Goal: Information Seeking & Learning: Learn about a topic

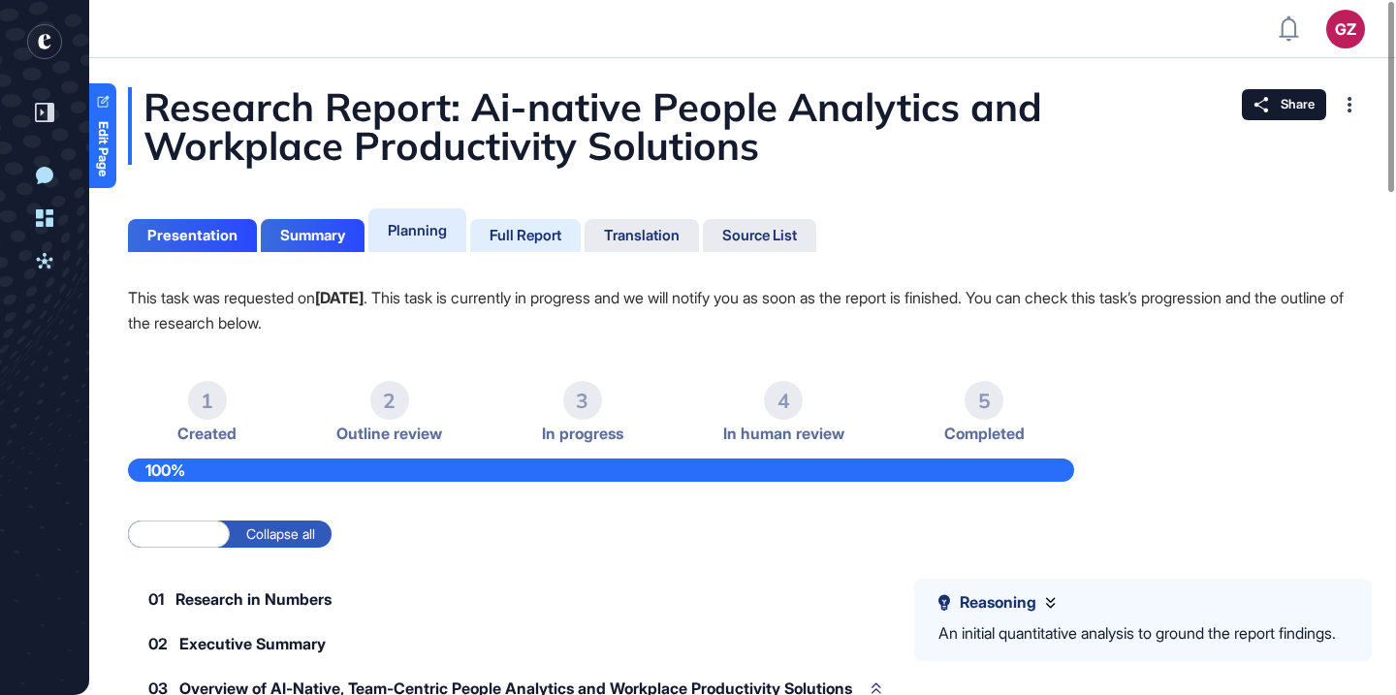
click at [530, 232] on div "Full Report" at bounding box center [525, 235] width 72 height 17
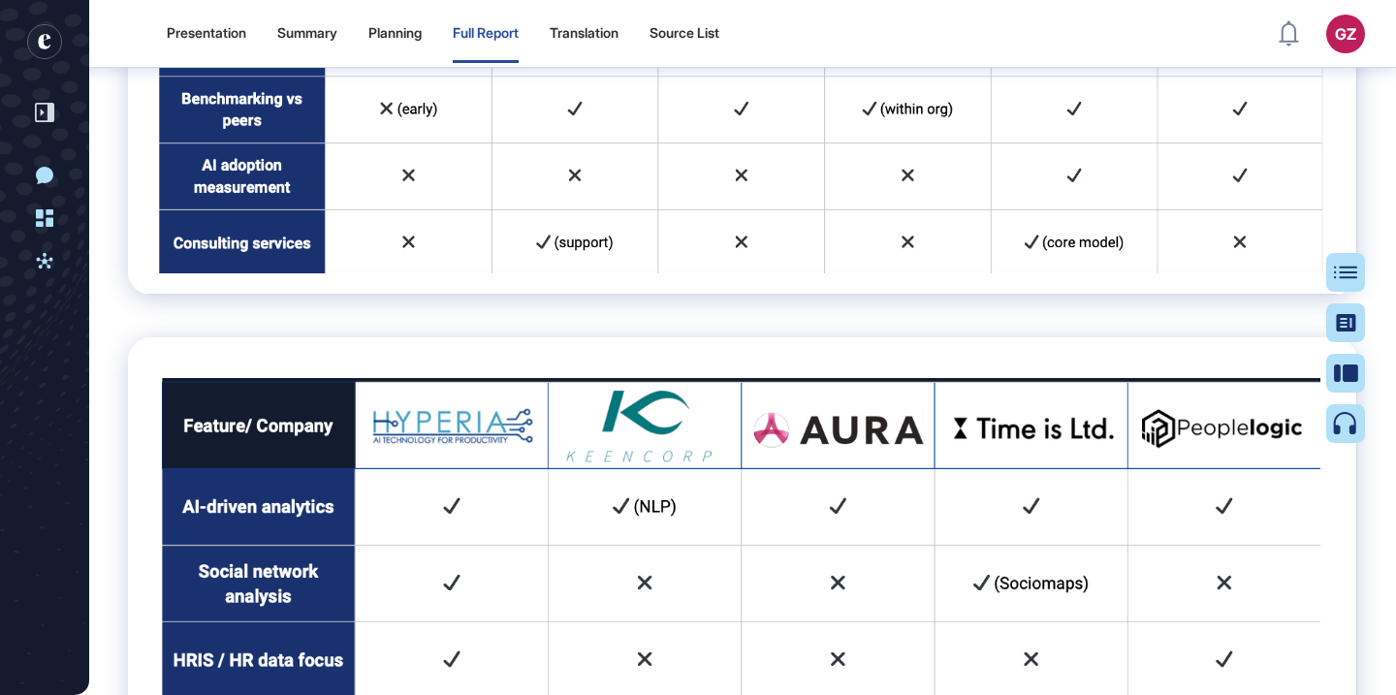
scroll to position [4876, 0]
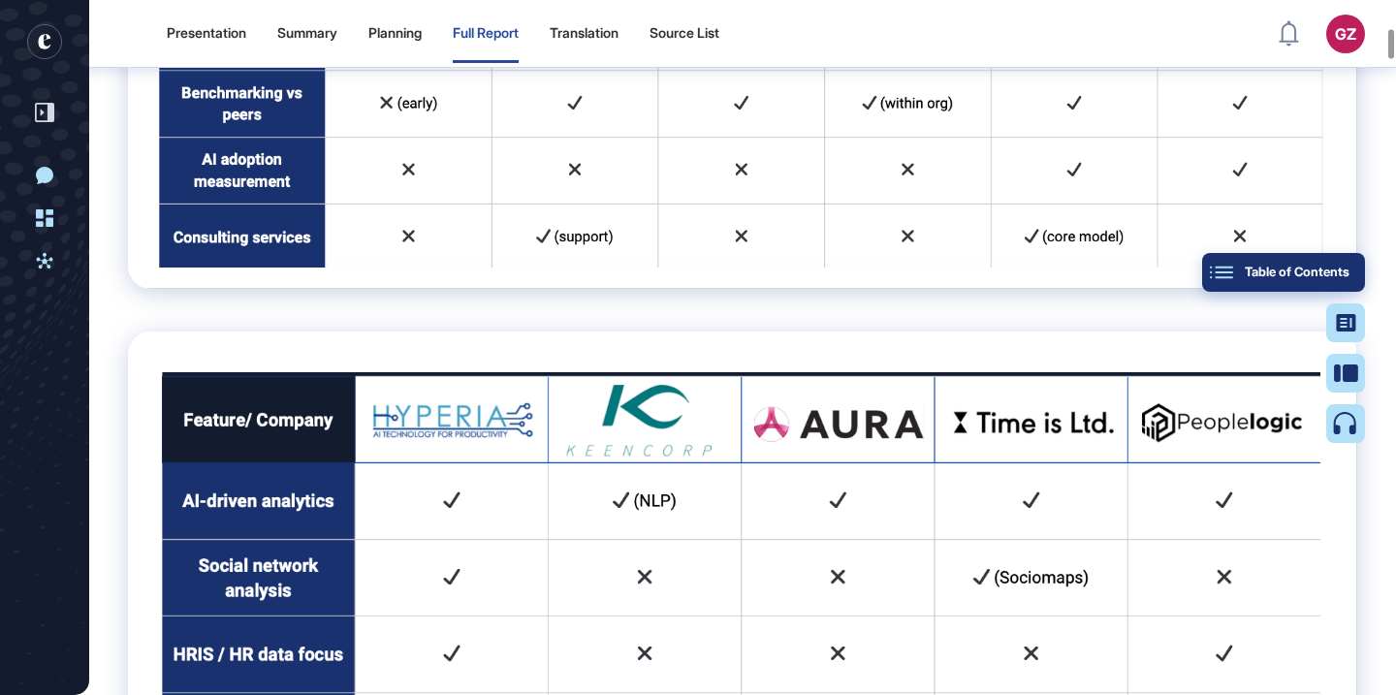
click at [1339, 267] on div "Table of Contents" at bounding box center [1283, 273] width 132 height 16
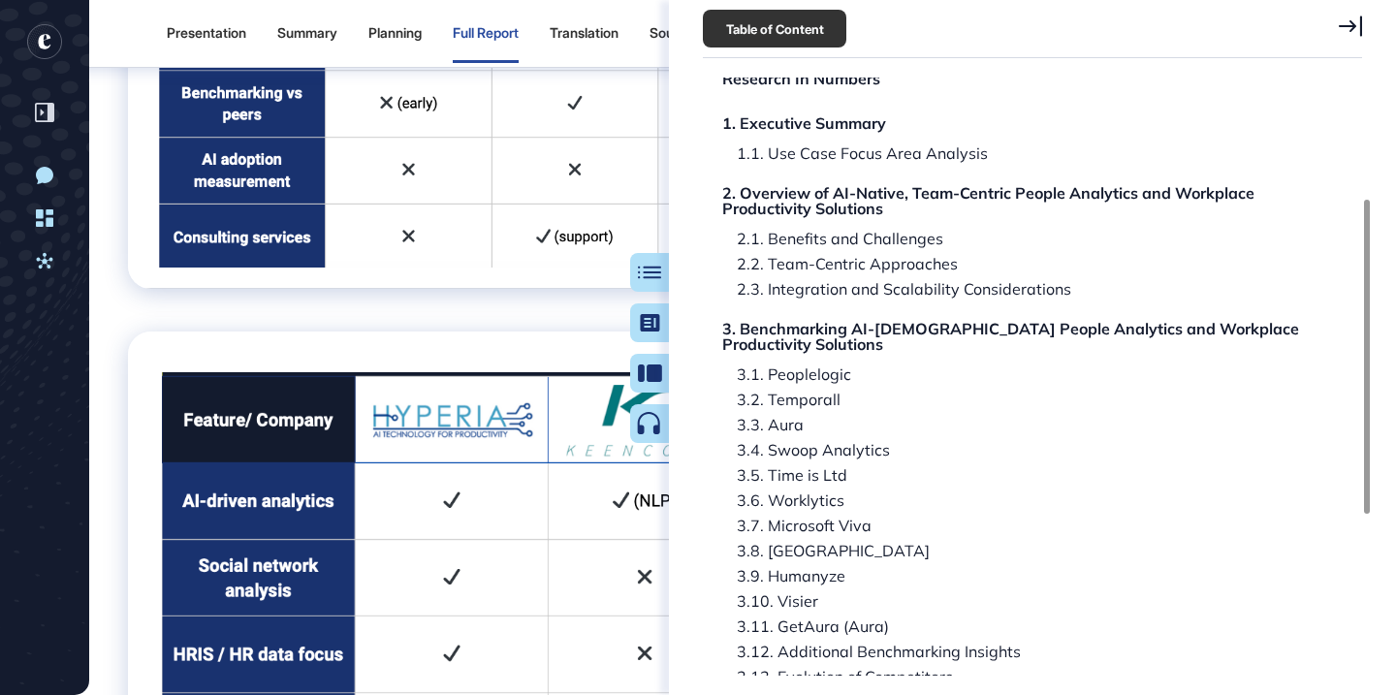
scroll to position [535, 0]
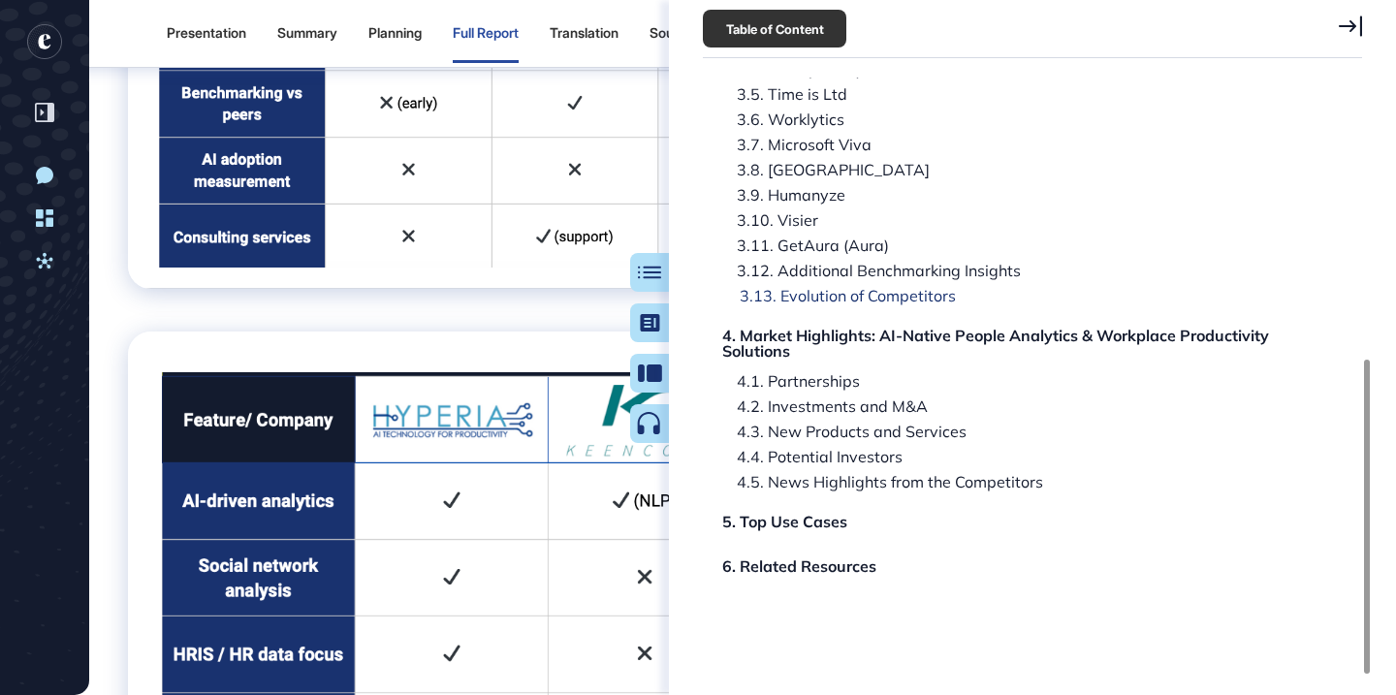
click at [865, 295] on div "3.13. Evolution of Competitors" at bounding box center [840, 296] width 231 height 16
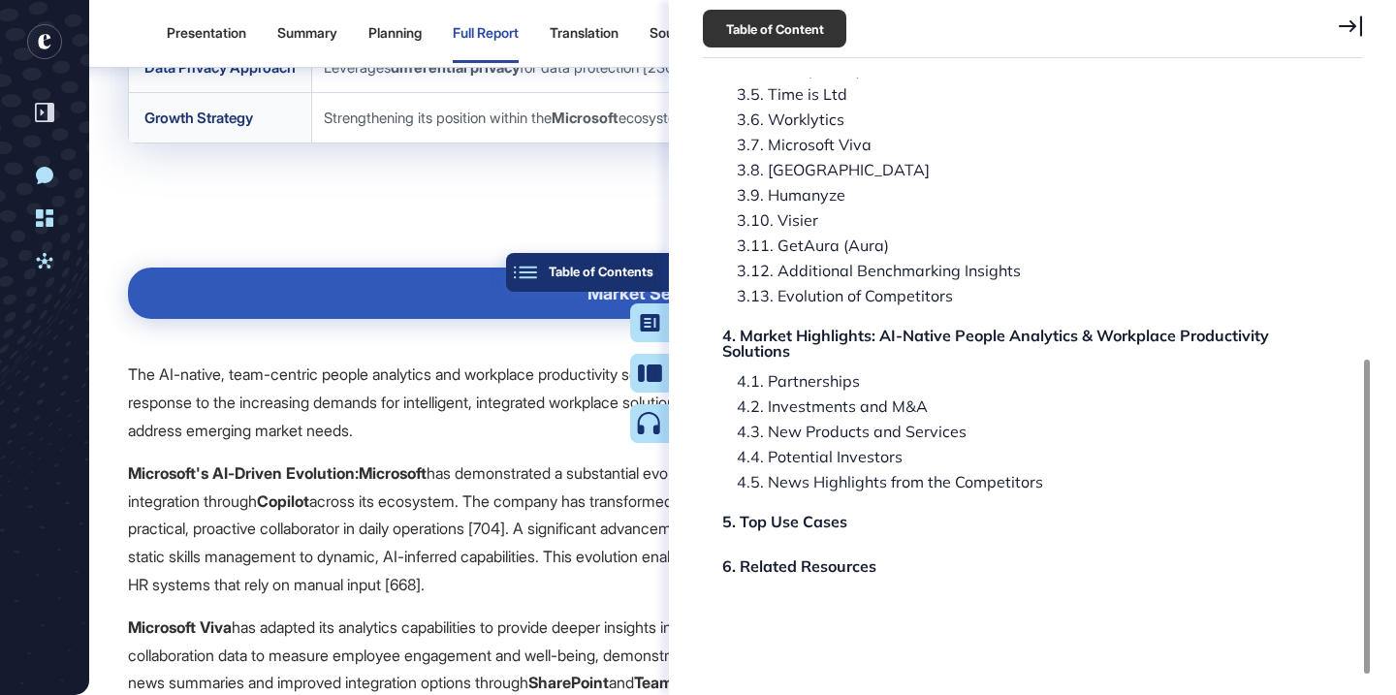
click at [644, 270] on div "Table of Contents" at bounding box center [587, 273] width 132 height 16
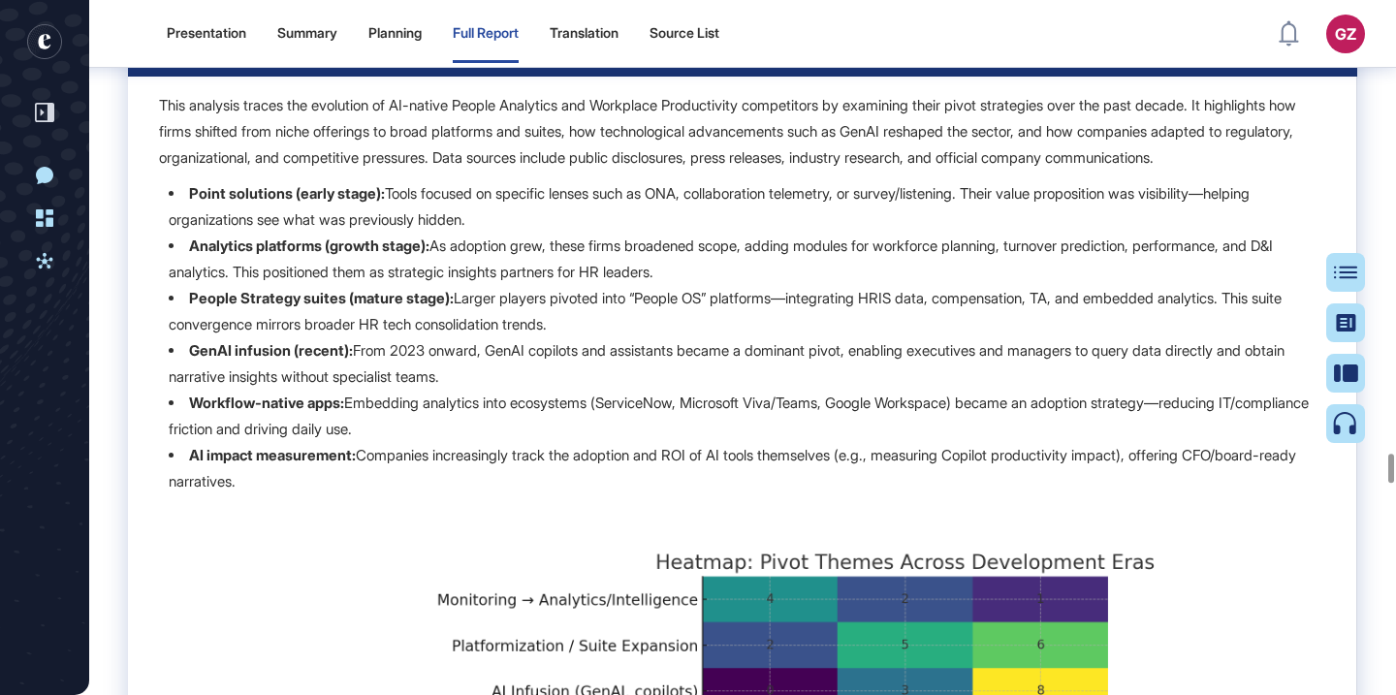
scroll to position [80038, 0]
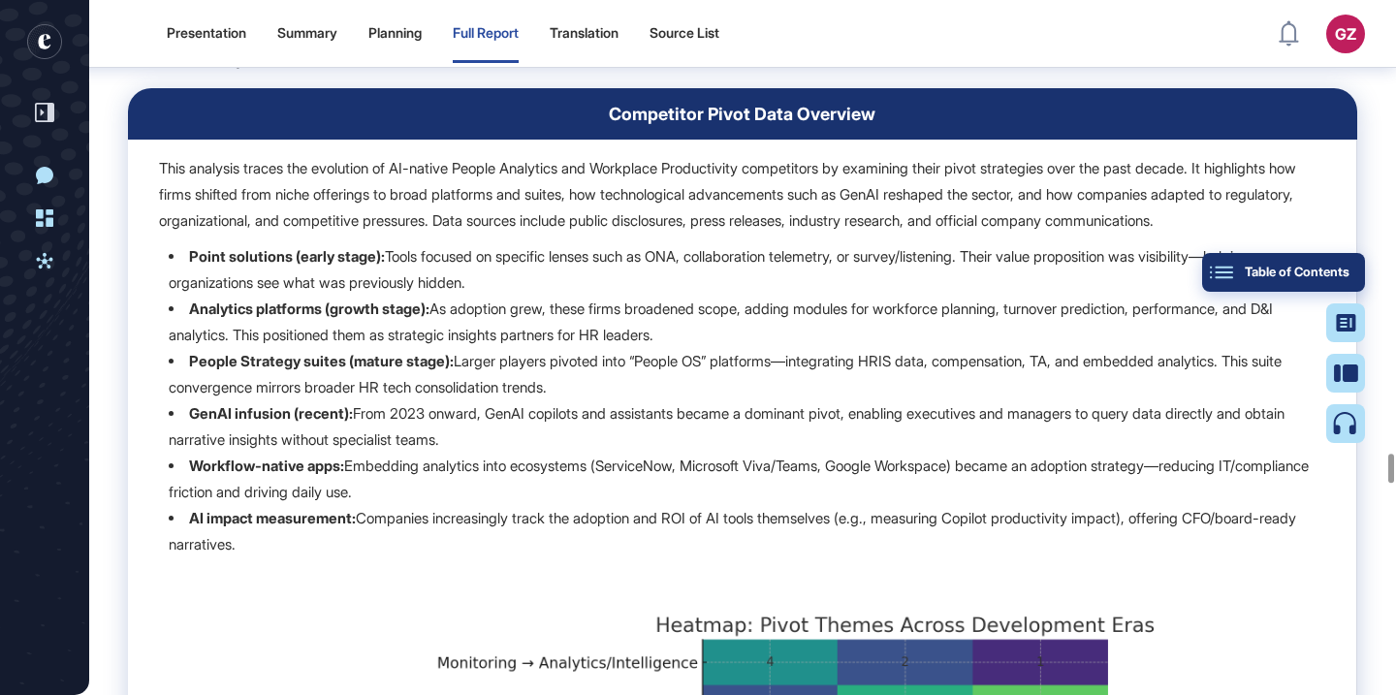
click at [1345, 266] on div "Table of Contents" at bounding box center [1283, 273] width 132 height 16
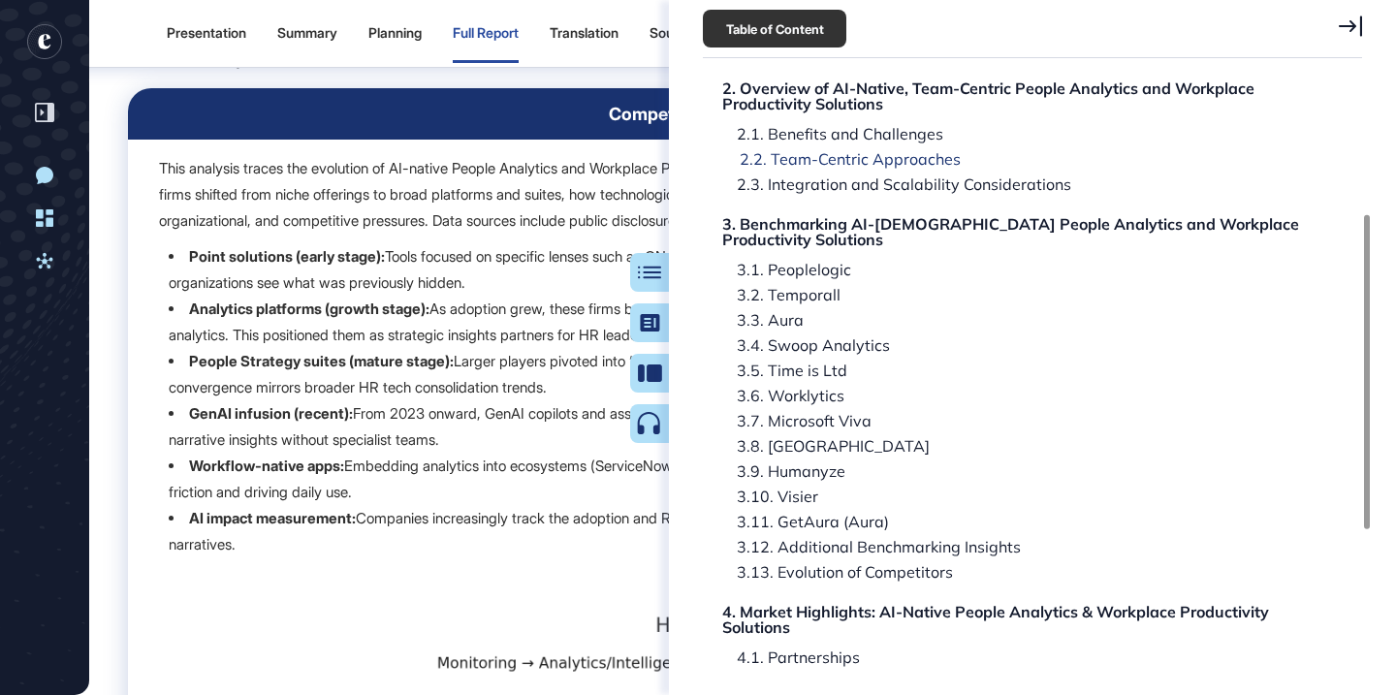
scroll to position [535, 0]
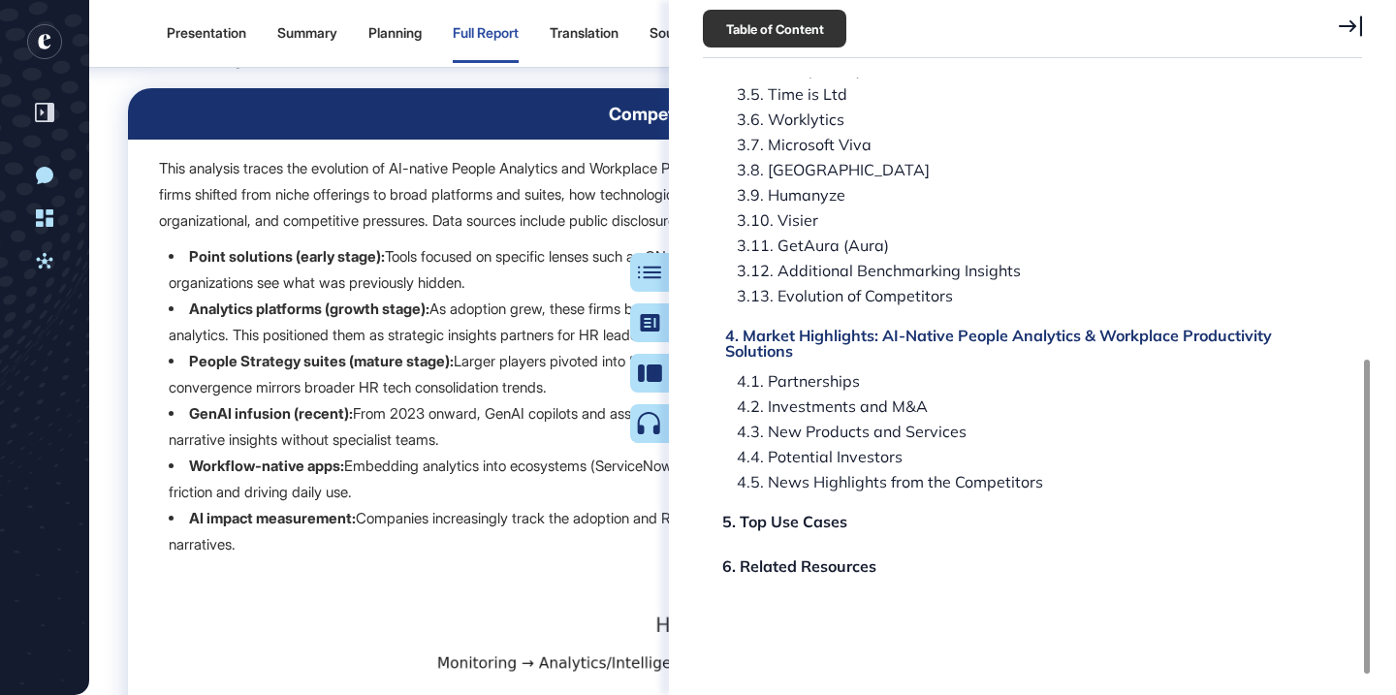
click at [885, 350] on div "4. Market Highlights: AI-Native People Analytics & Workplace Productivity Solut…" at bounding box center [1019, 343] width 588 height 31
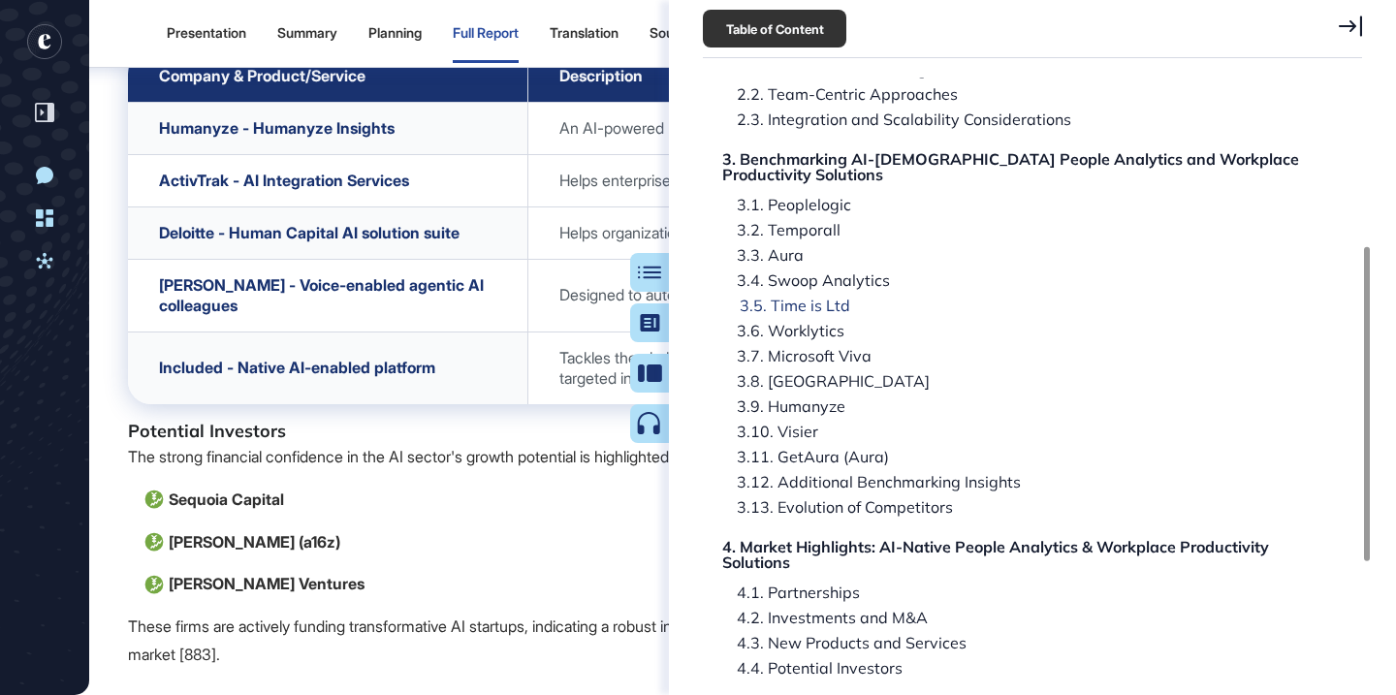
scroll to position [328, 0]
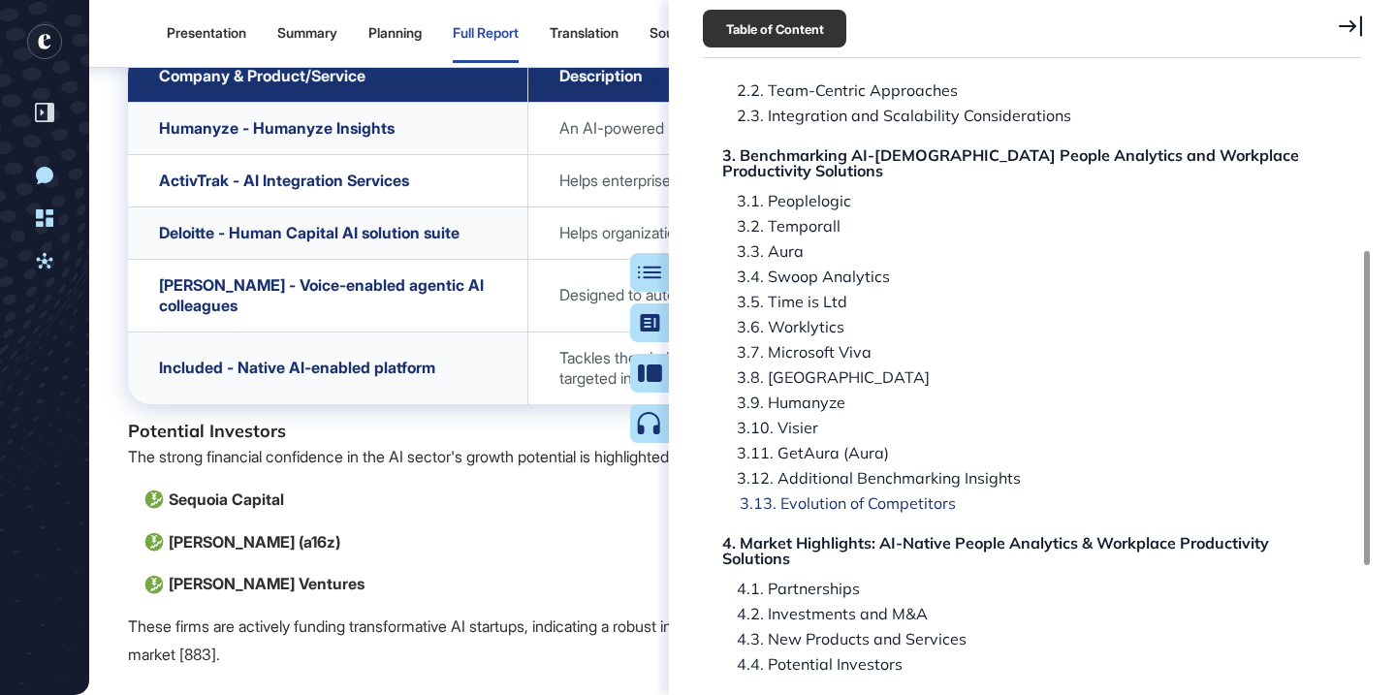
click at [816, 506] on div "3.13. Evolution of Competitors" at bounding box center [840, 503] width 231 height 16
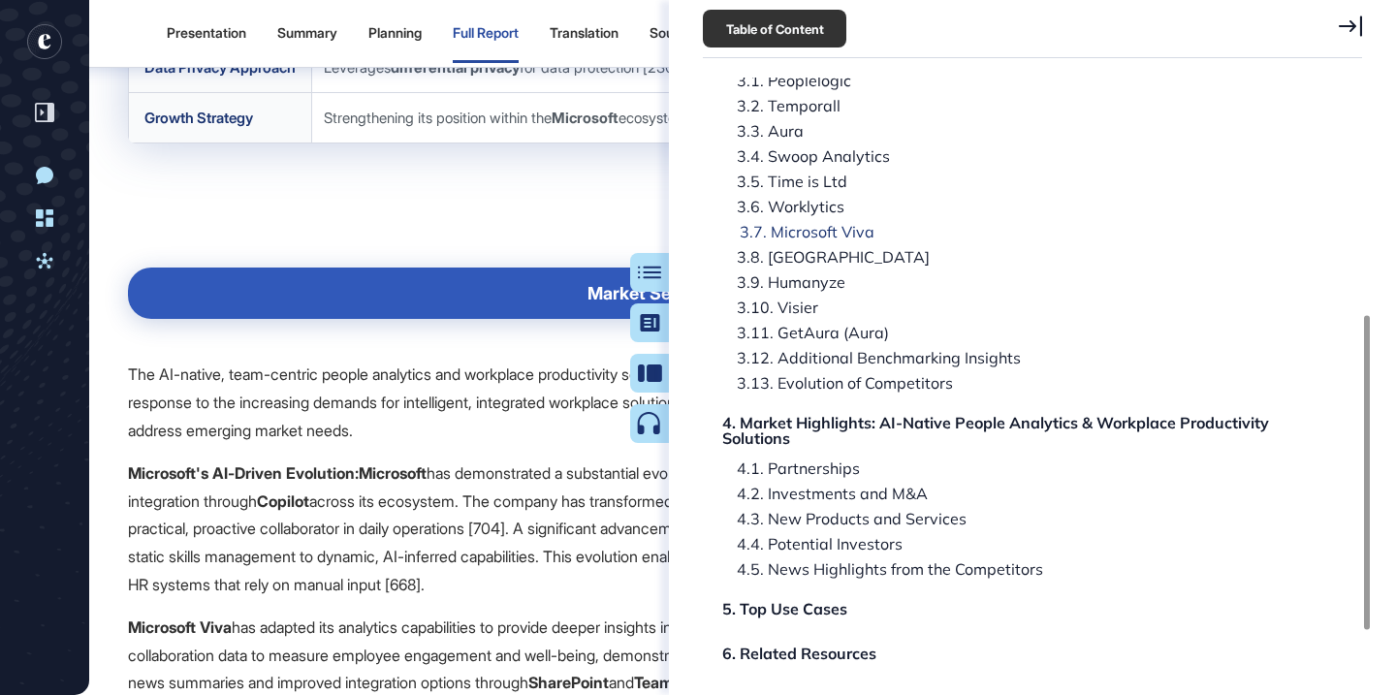
scroll to position [451, 0]
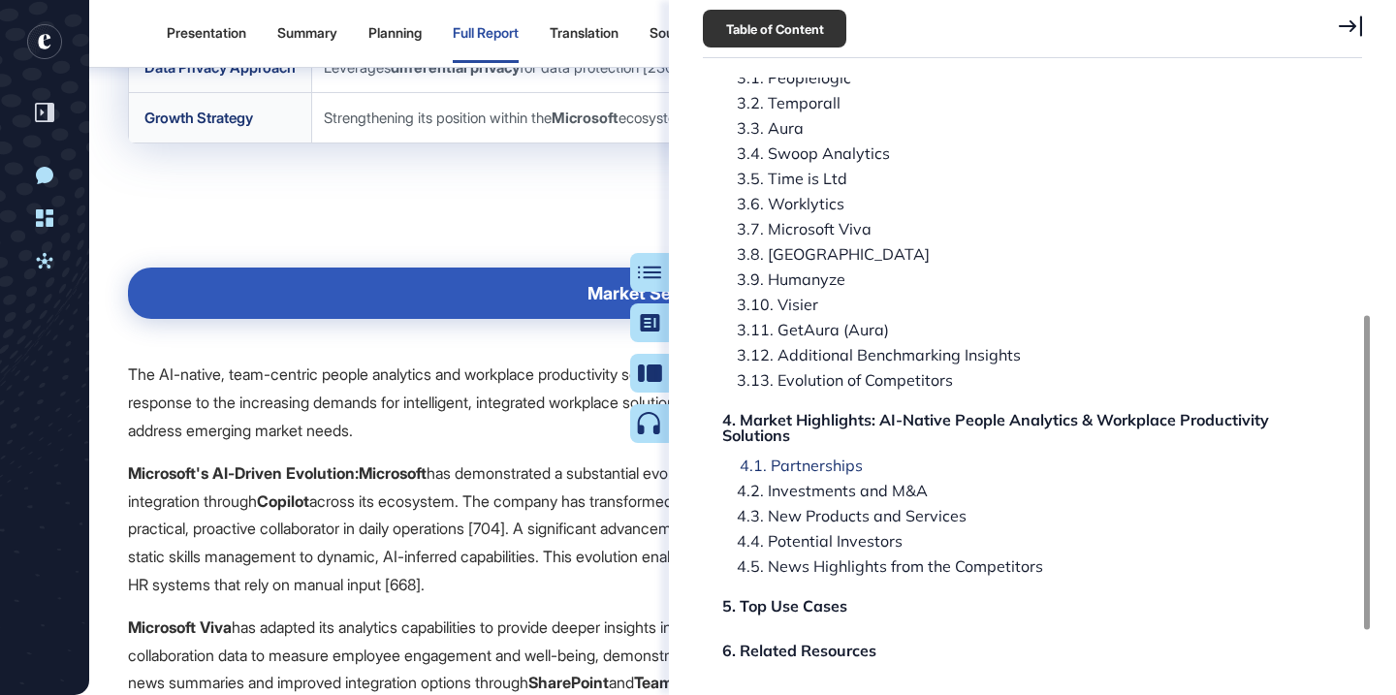
click at [785, 457] on div "4.1. Partnerships" at bounding box center [794, 465] width 138 height 16
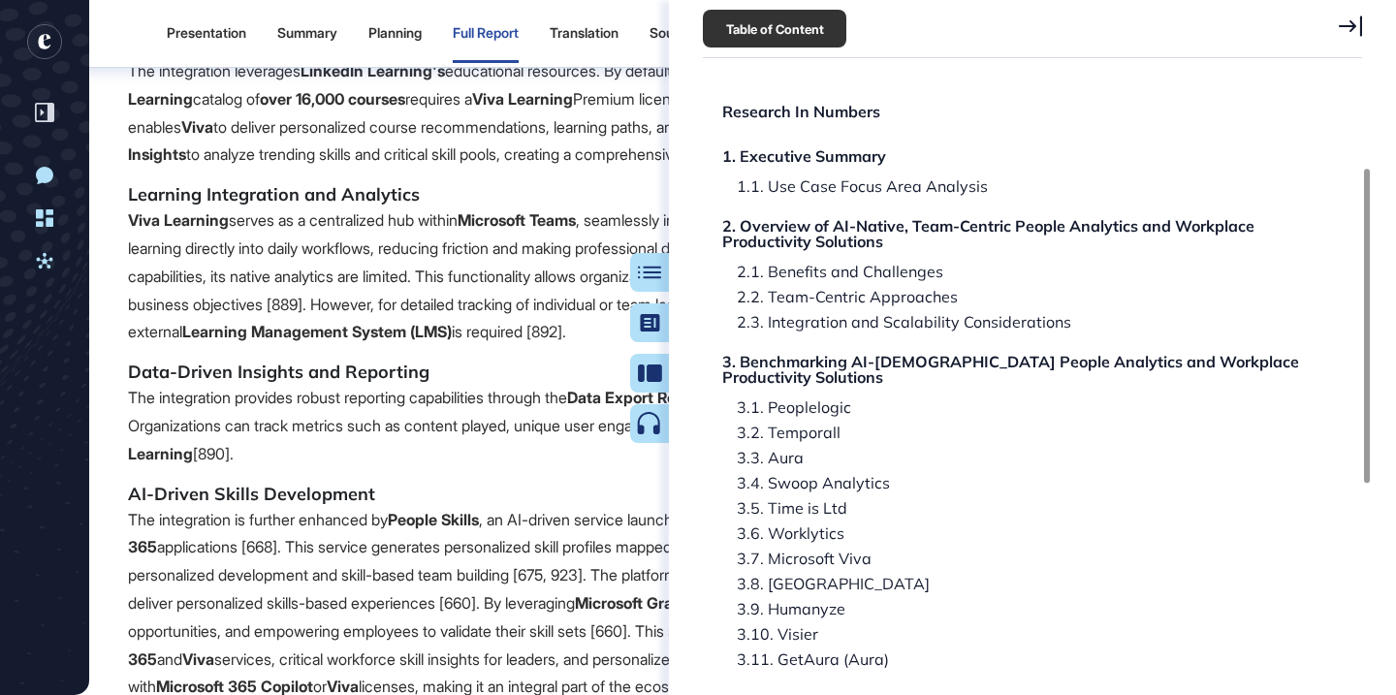
scroll to position [0, 0]
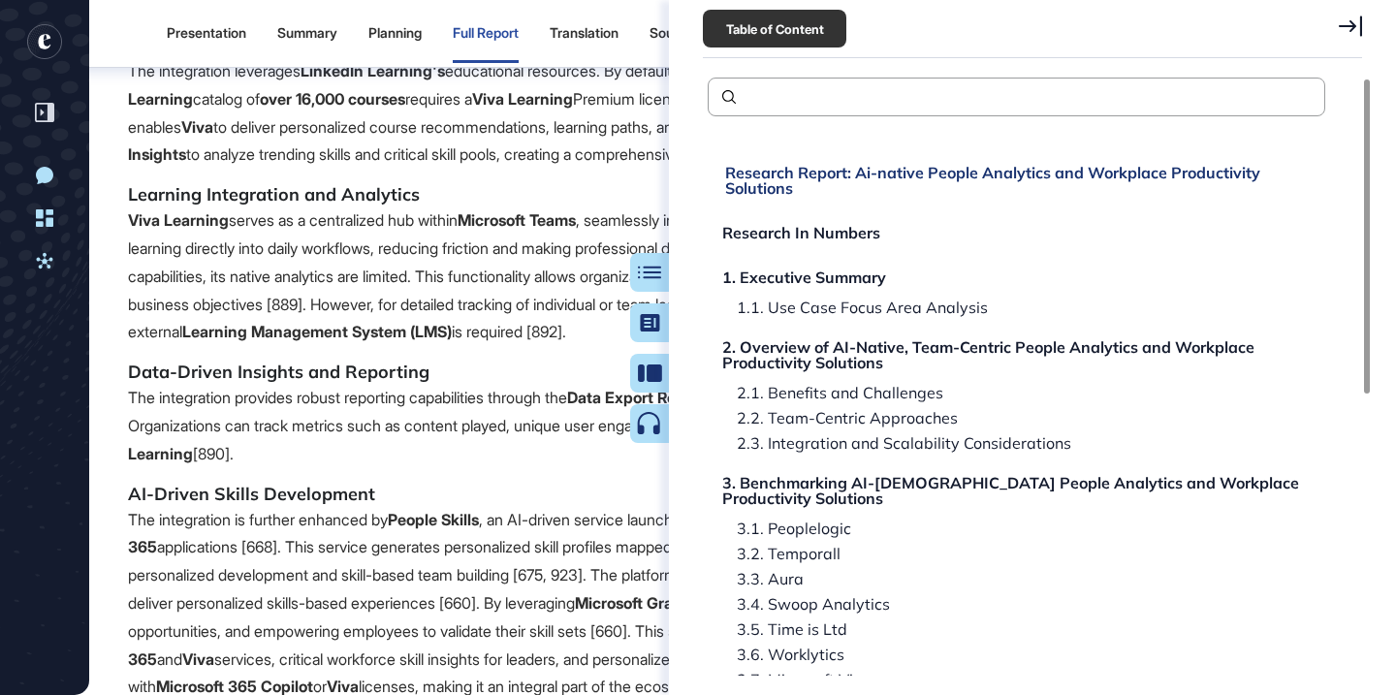
click at [893, 178] on div "Research Report: Ai-native People Analytics and Workplace Productivity Solutions" at bounding box center [1019, 180] width 588 height 31
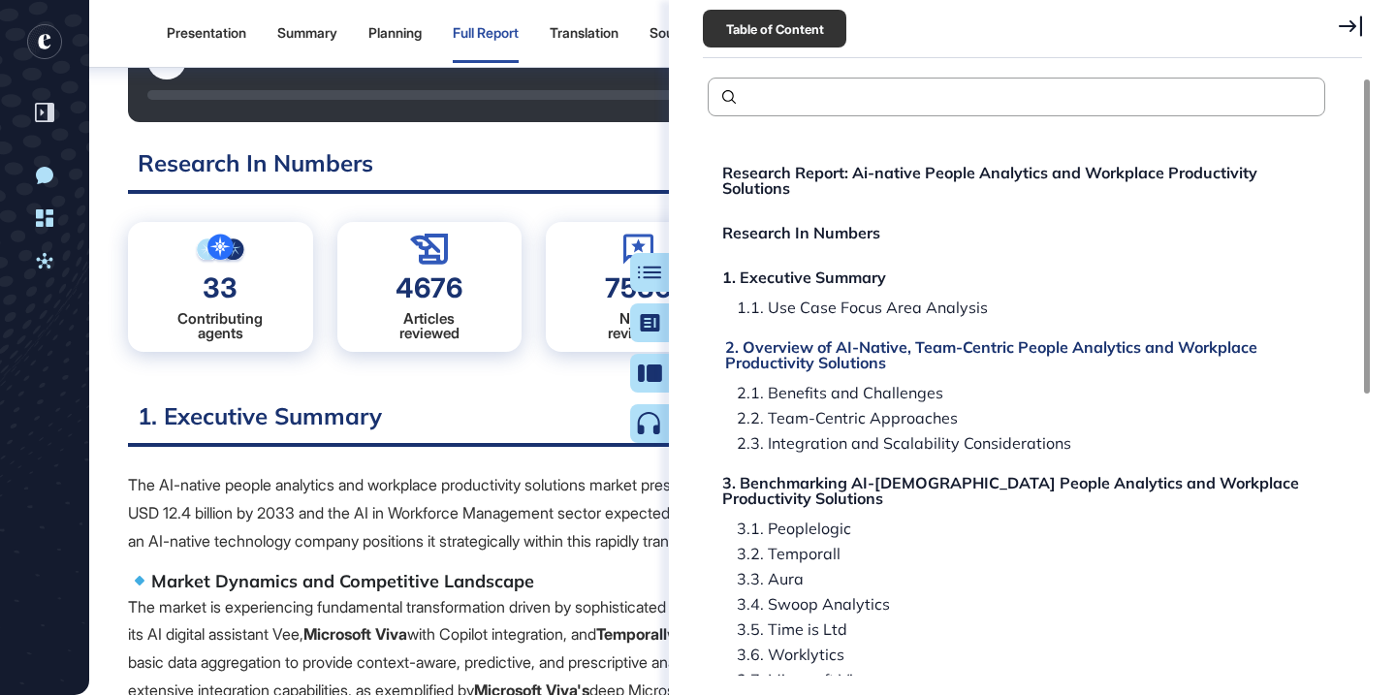
click at [912, 348] on div "2. Overview of AI-Native, Team-Centric People Analytics and Workplace Productiv…" at bounding box center [1019, 354] width 588 height 31
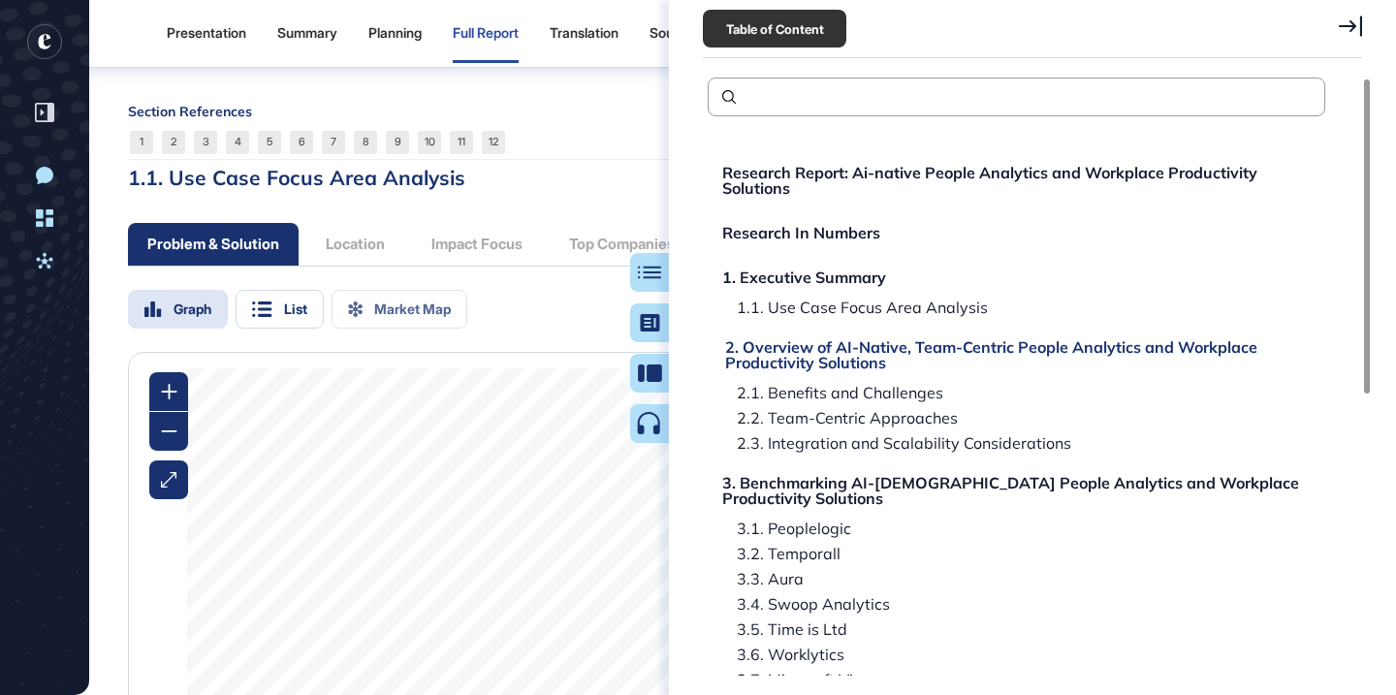
scroll to position [7338, 0]
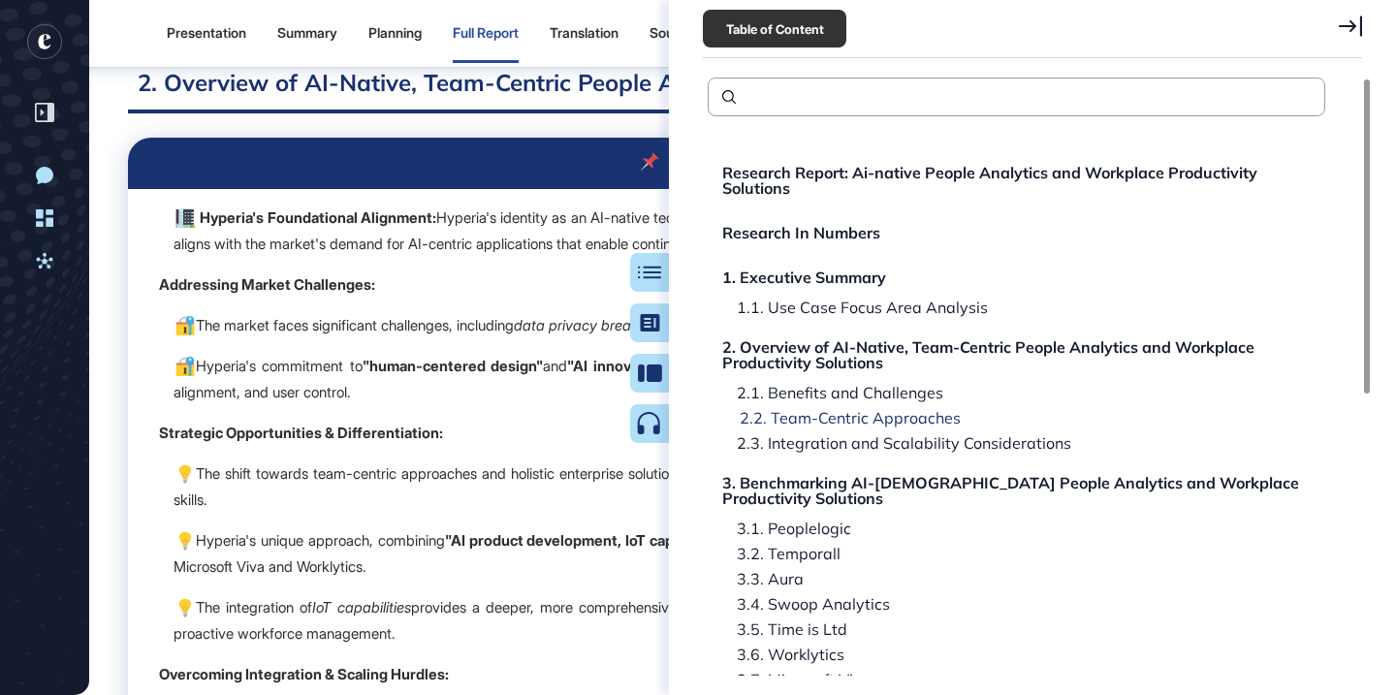
click at [910, 420] on div "2.2. Team-Centric Approaches" at bounding box center [842, 418] width 235 height 16
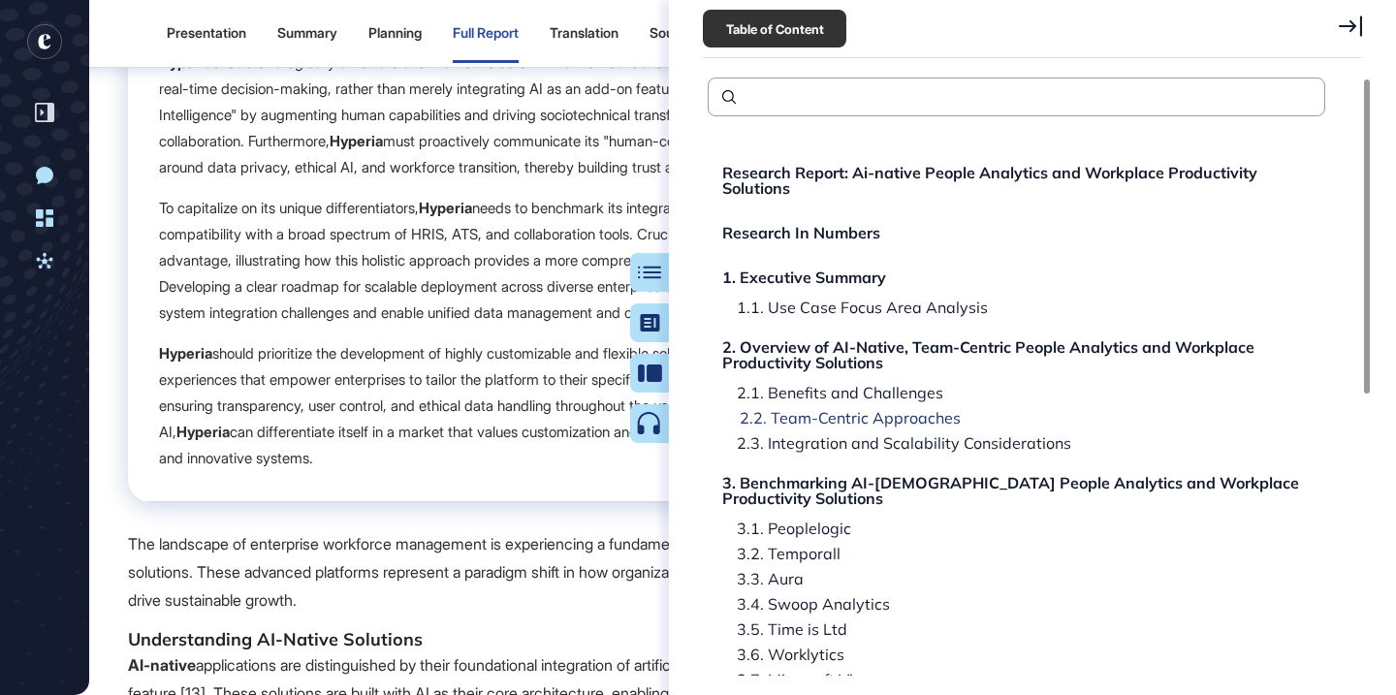
click at [910, 420] on div "2.2. Team-Centric Approaches" at bounding box center [842, 418] width 235 height 16
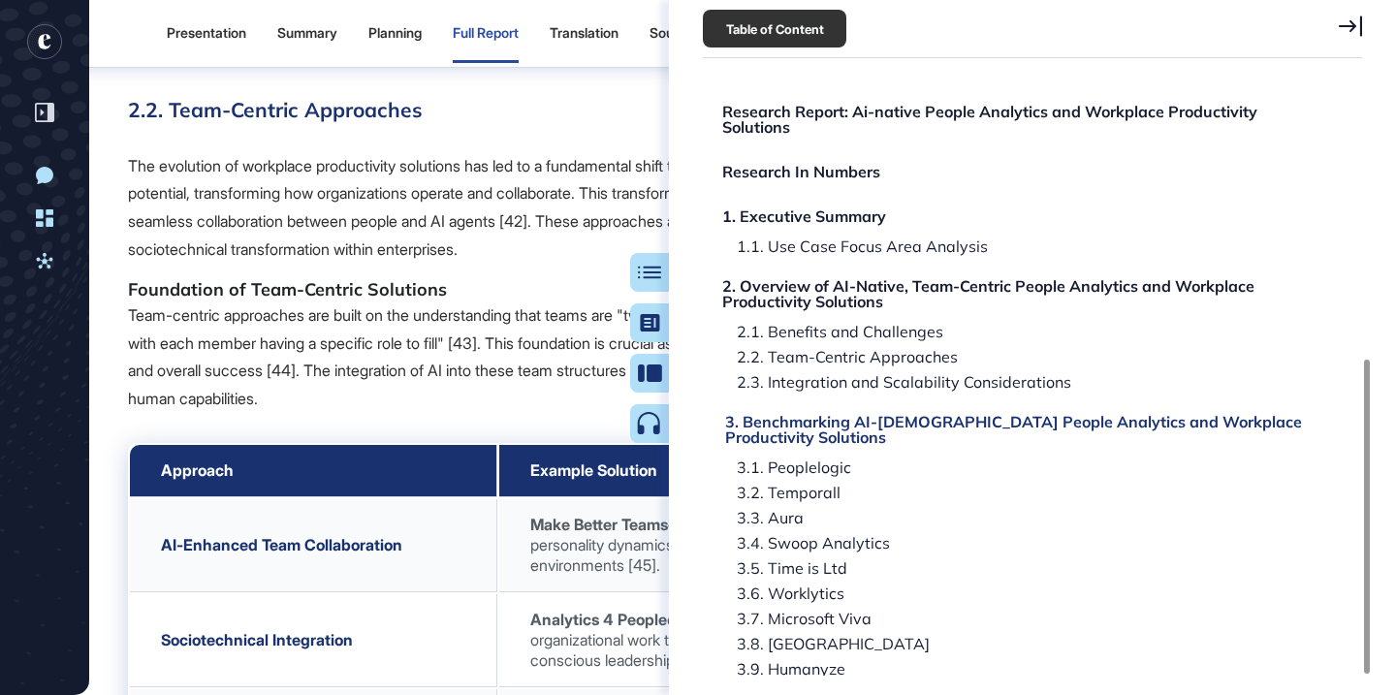
scroll to position [535, 0]
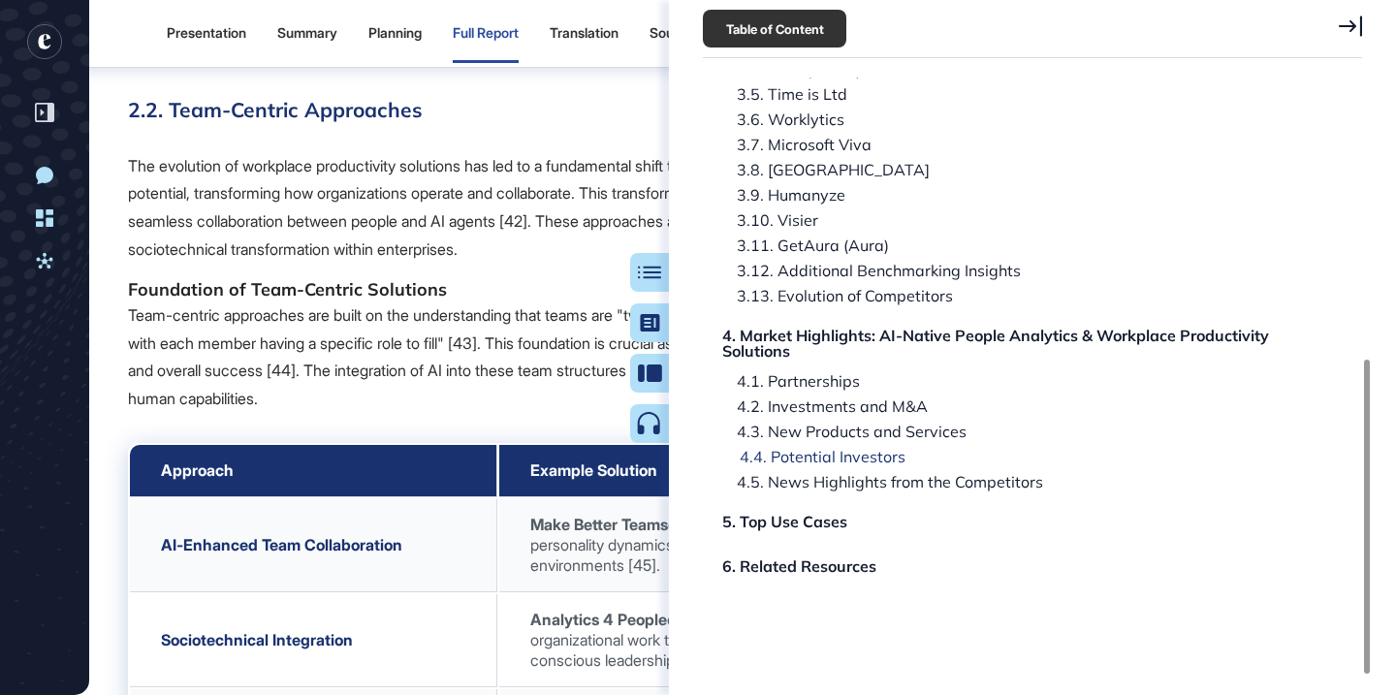
click at [857, 454] on div "4.4. Potential Investors" at bounding box center [815, 457] width 180 height 16
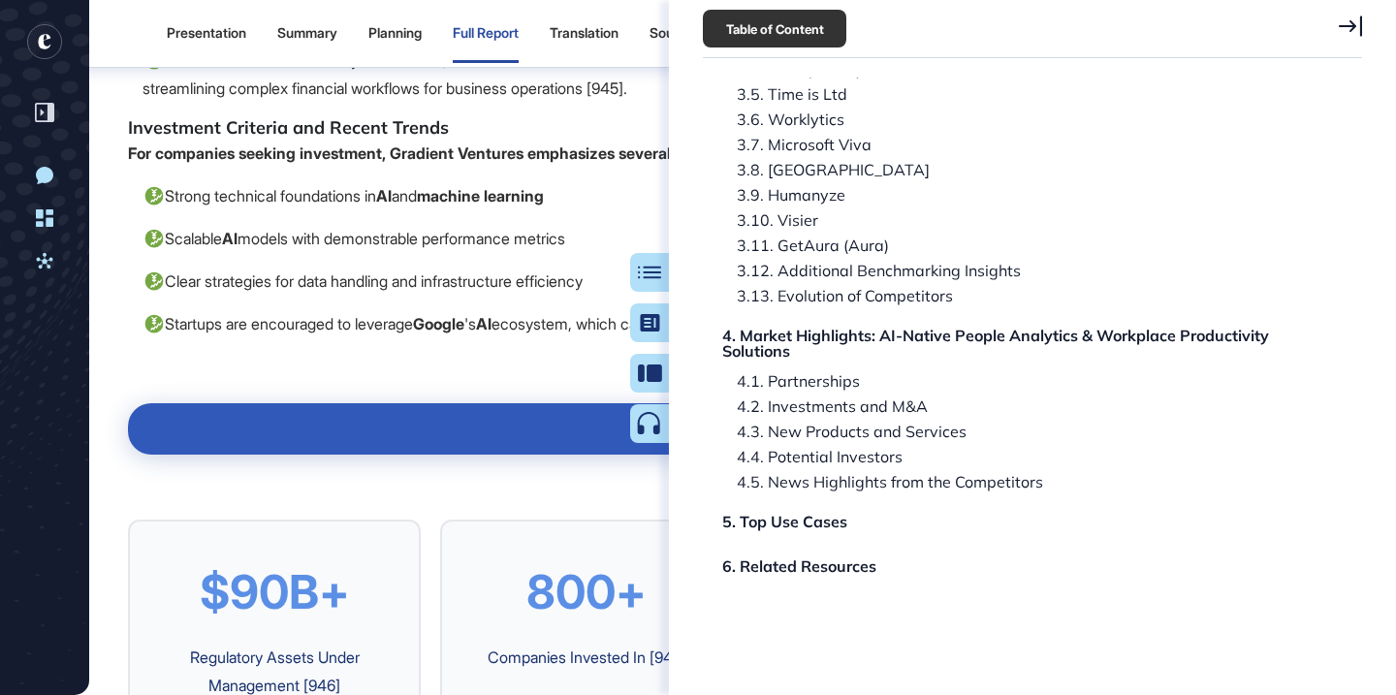
scroll to position [101570, 0]
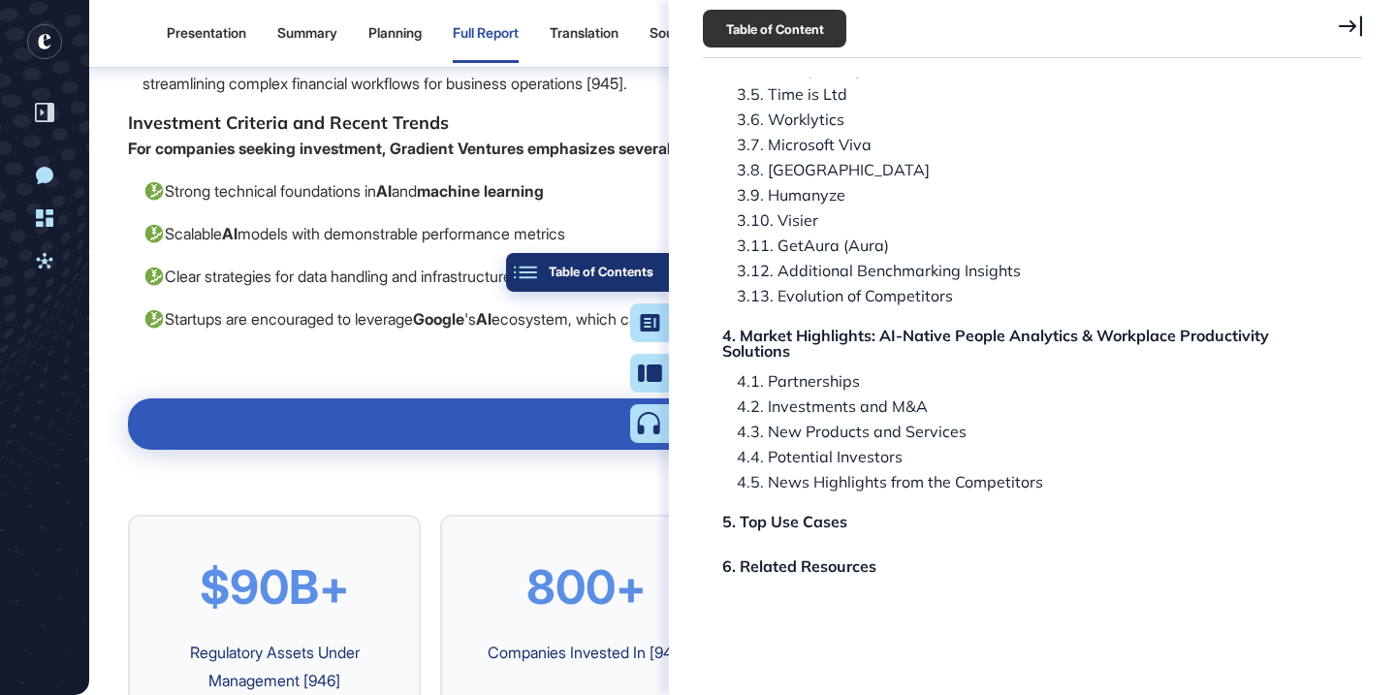
click at [646, 265] on div "Table of Contents" at bounding box center [587, 273] width 132 height 16
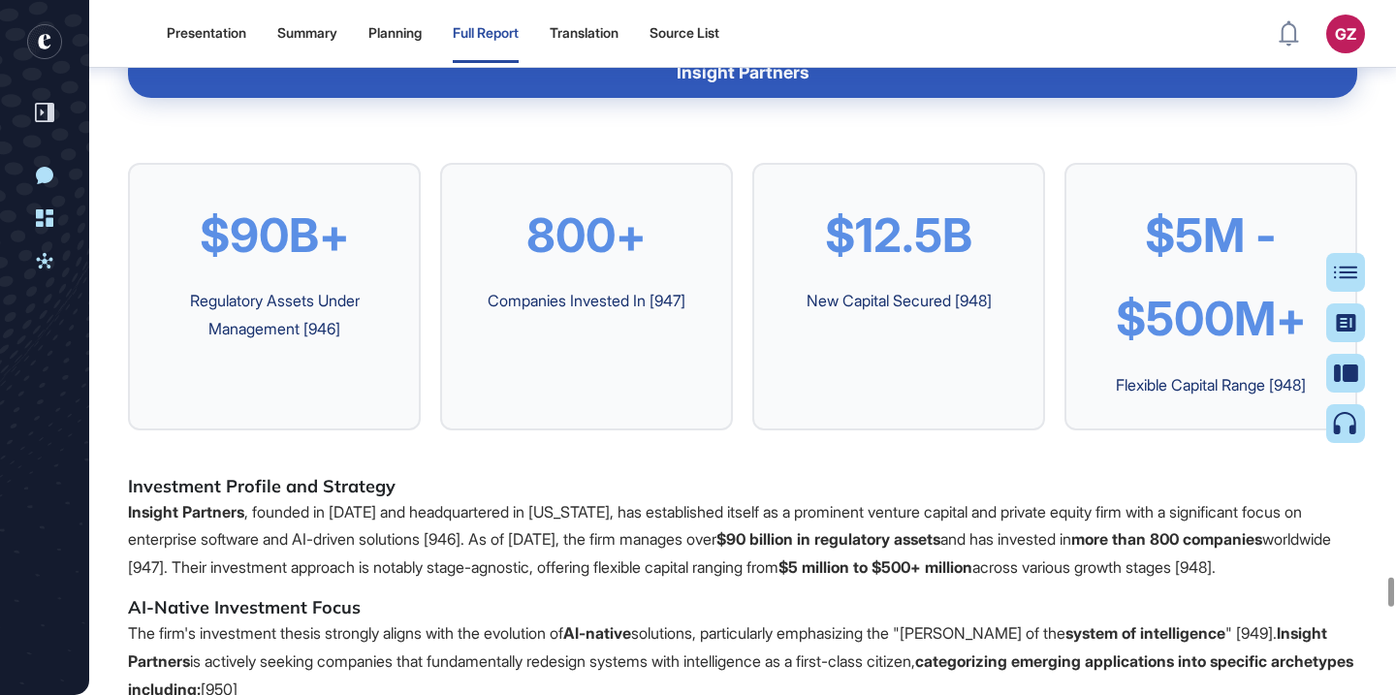
scroll to position [101901, 0]
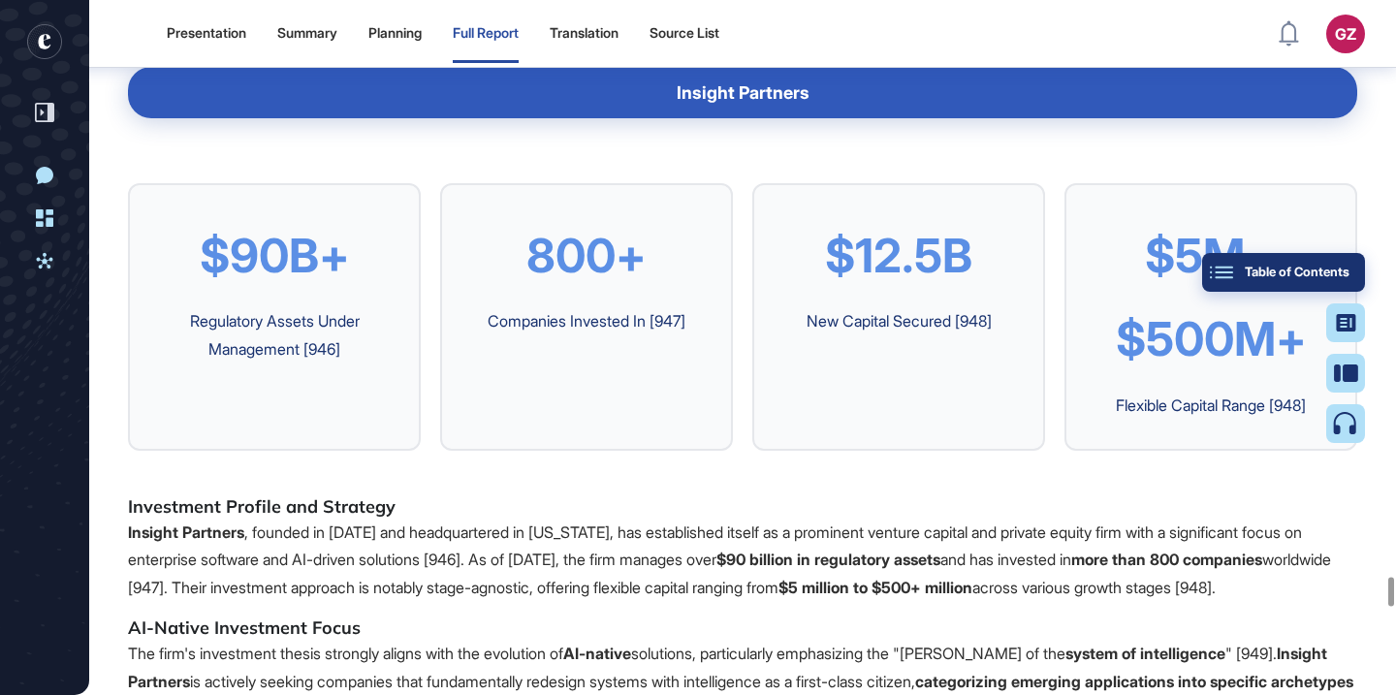
click at [1351, 274] on button "Table of Contents" at bounding box center [1283, 272] width 163 height 39
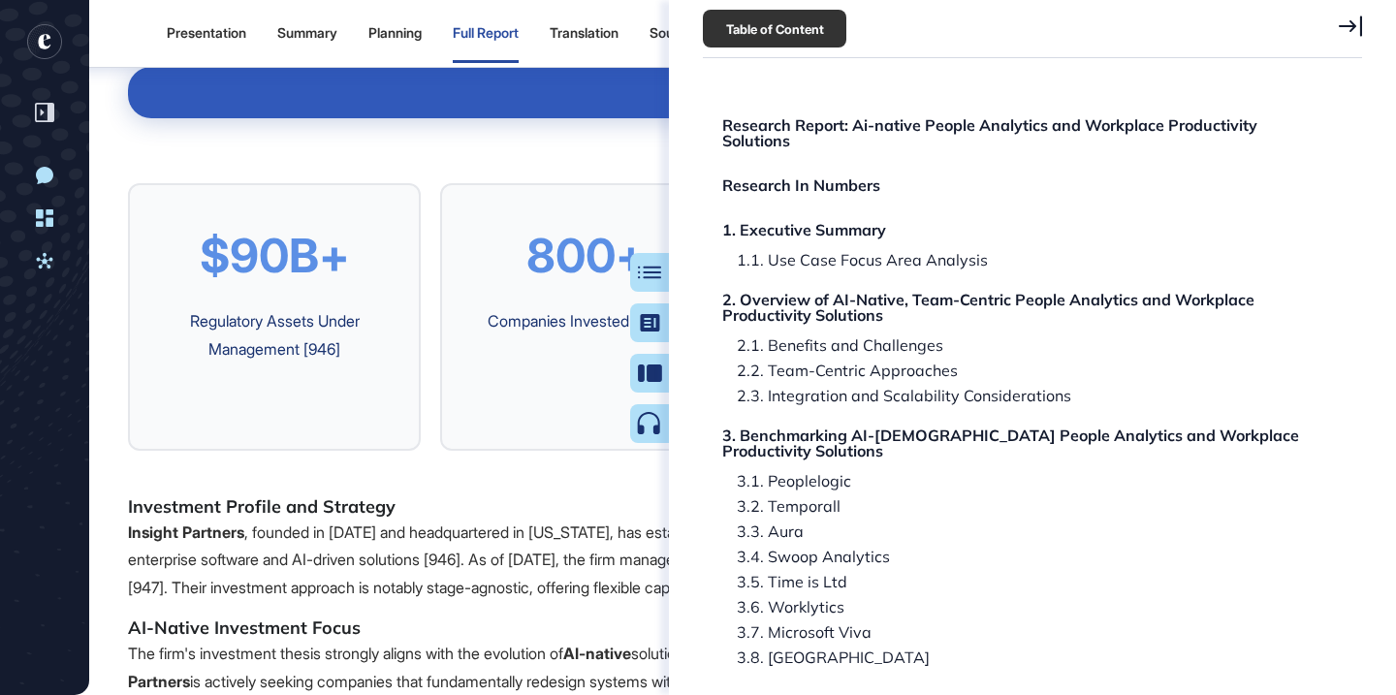
scroll to position [51, 0]
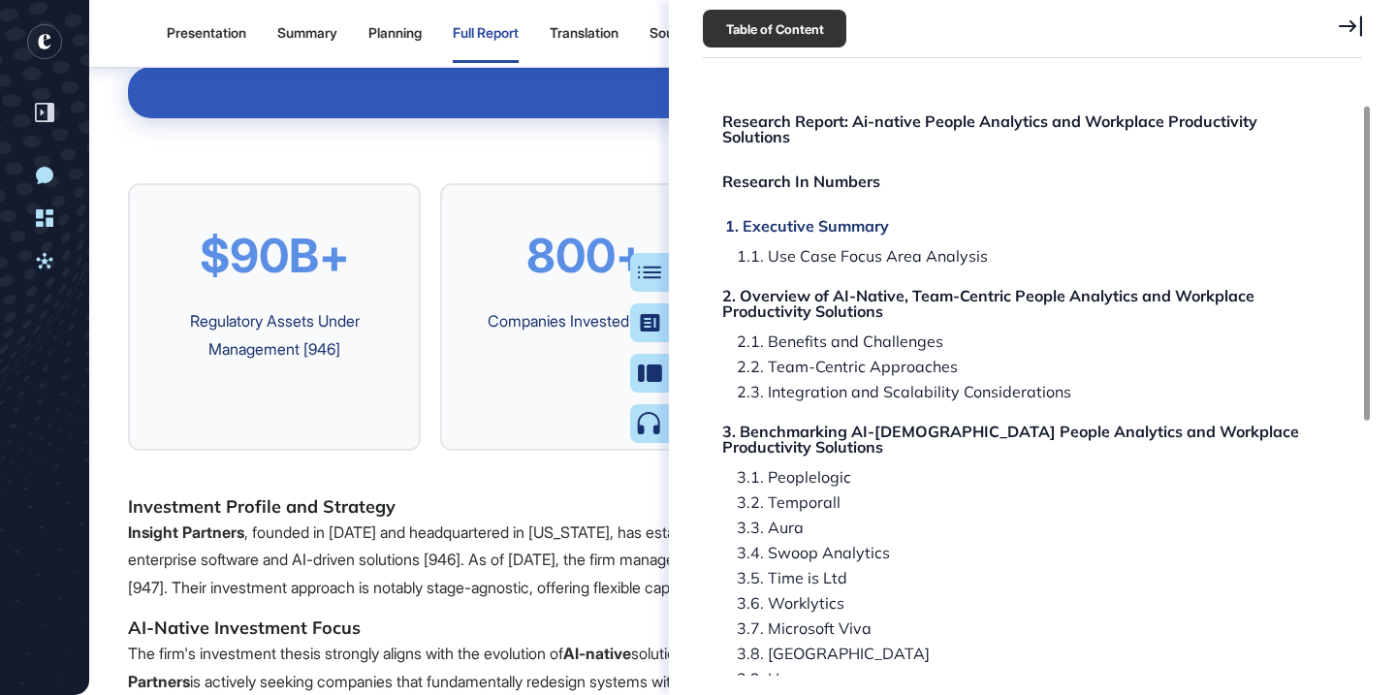
click at [848, 227] on div "1. Executive Summary" at bounding box center [807, 226] width 164 height 16
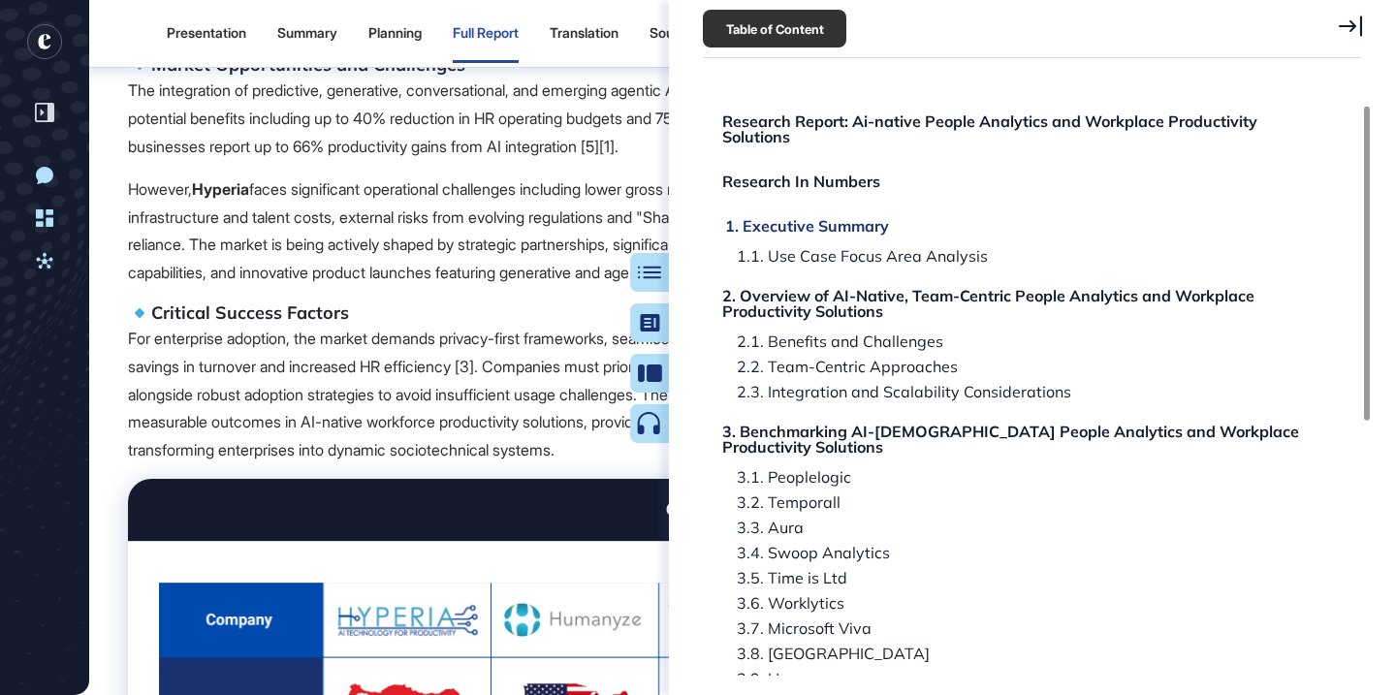
scroll to position [502, 0]
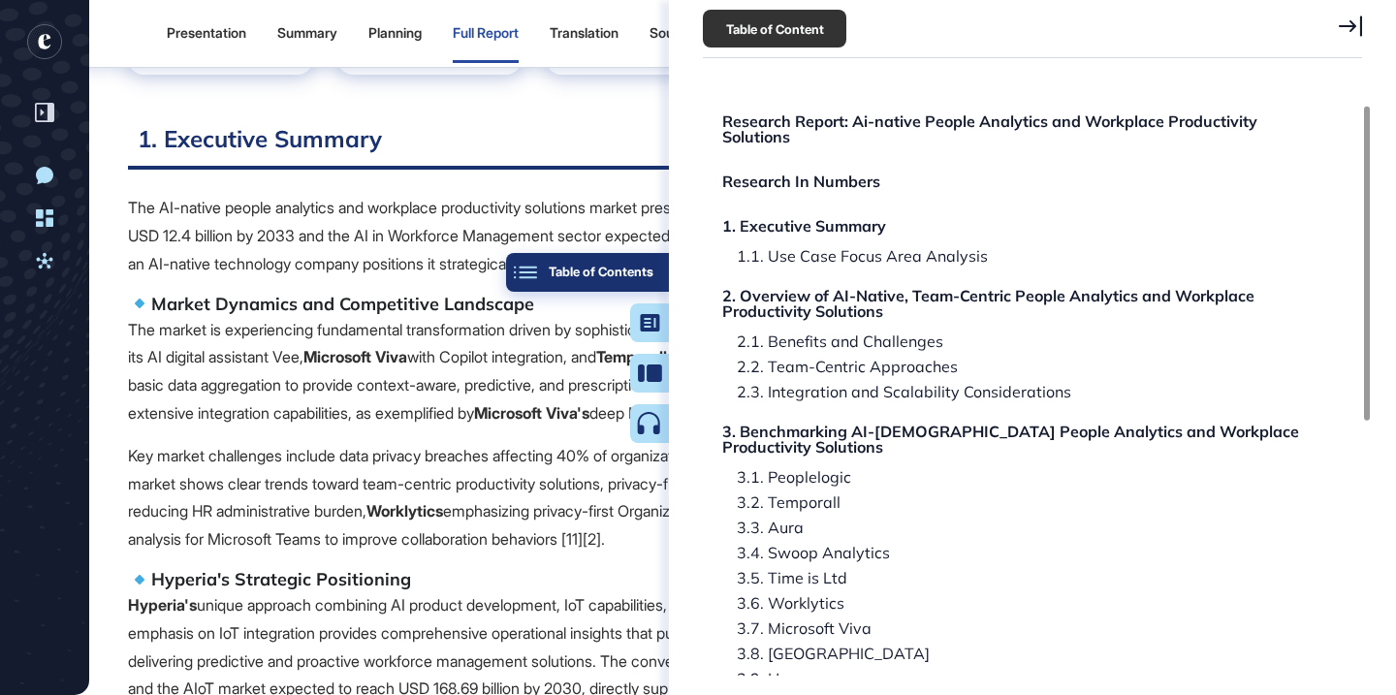
click at [654, 275] on button "Table of Contents" at bounding box center [587, 272] width 163 height 39
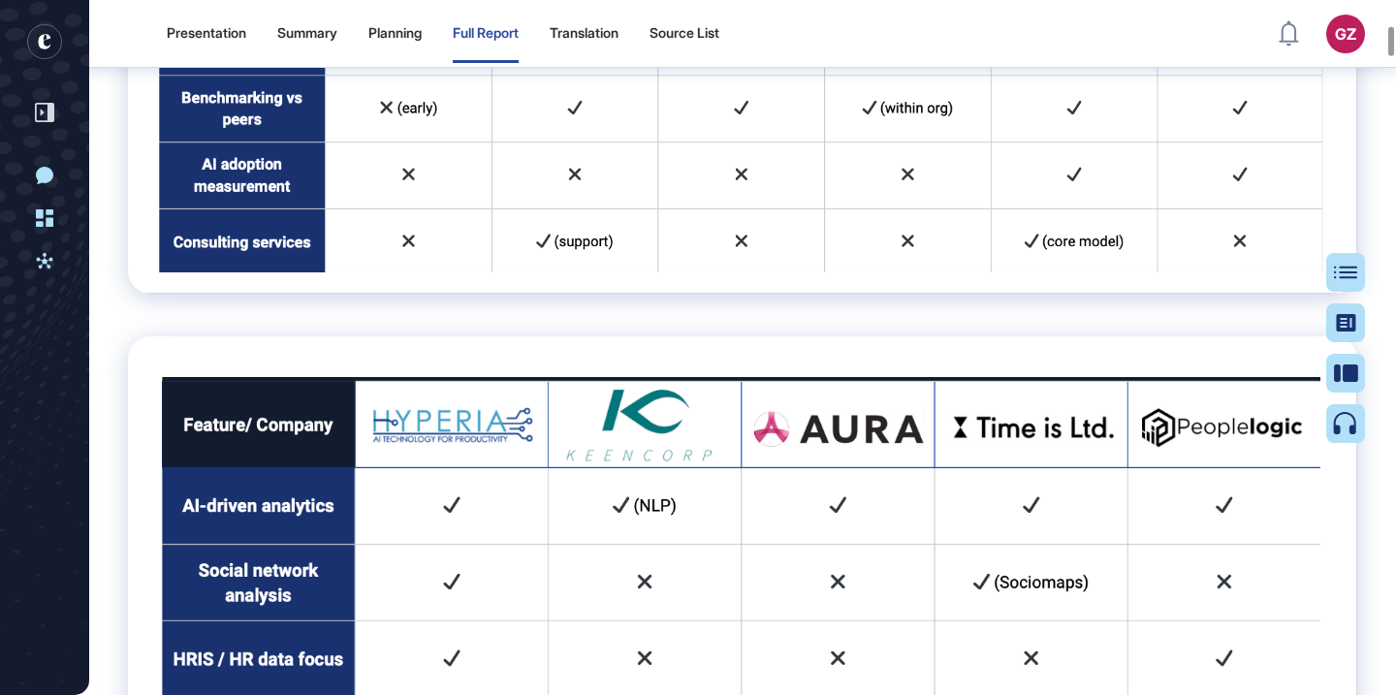
scroll to position [5225, 0]
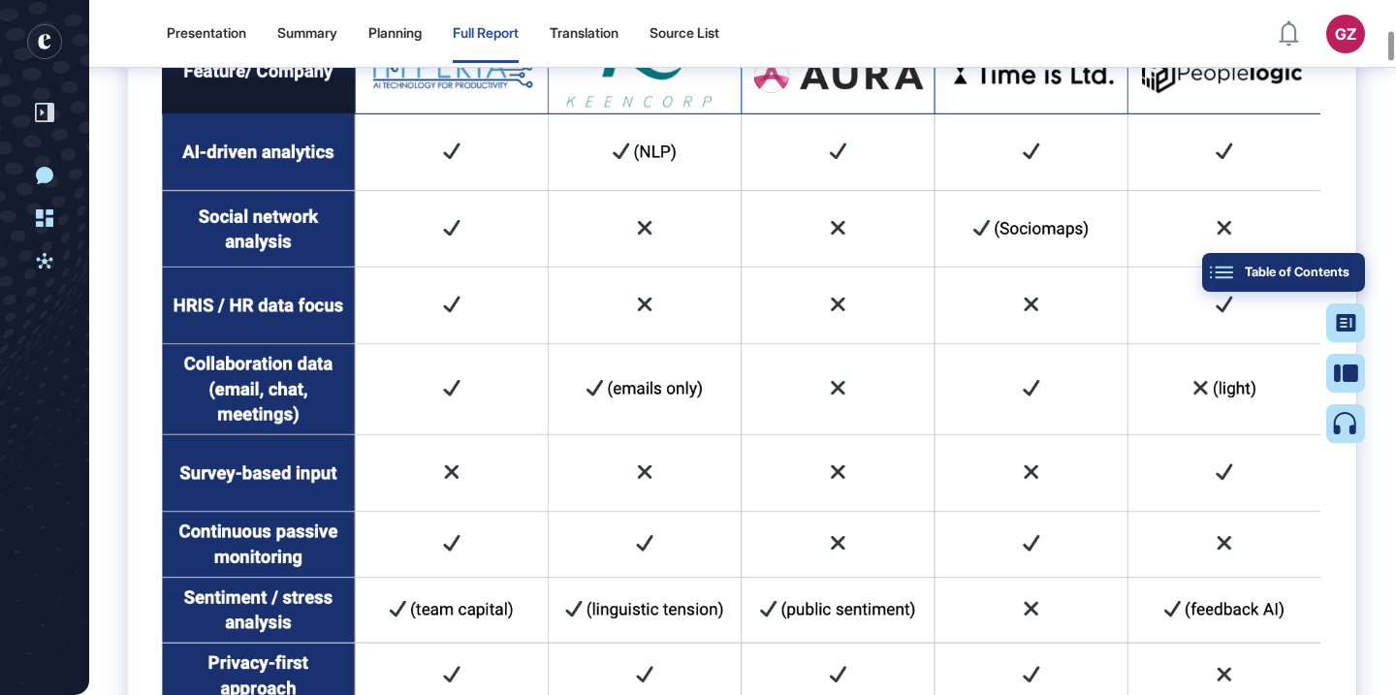
click at [1350, 272] on button "Table of Contents" at bounding box center [1283, 272] width 163 height 39
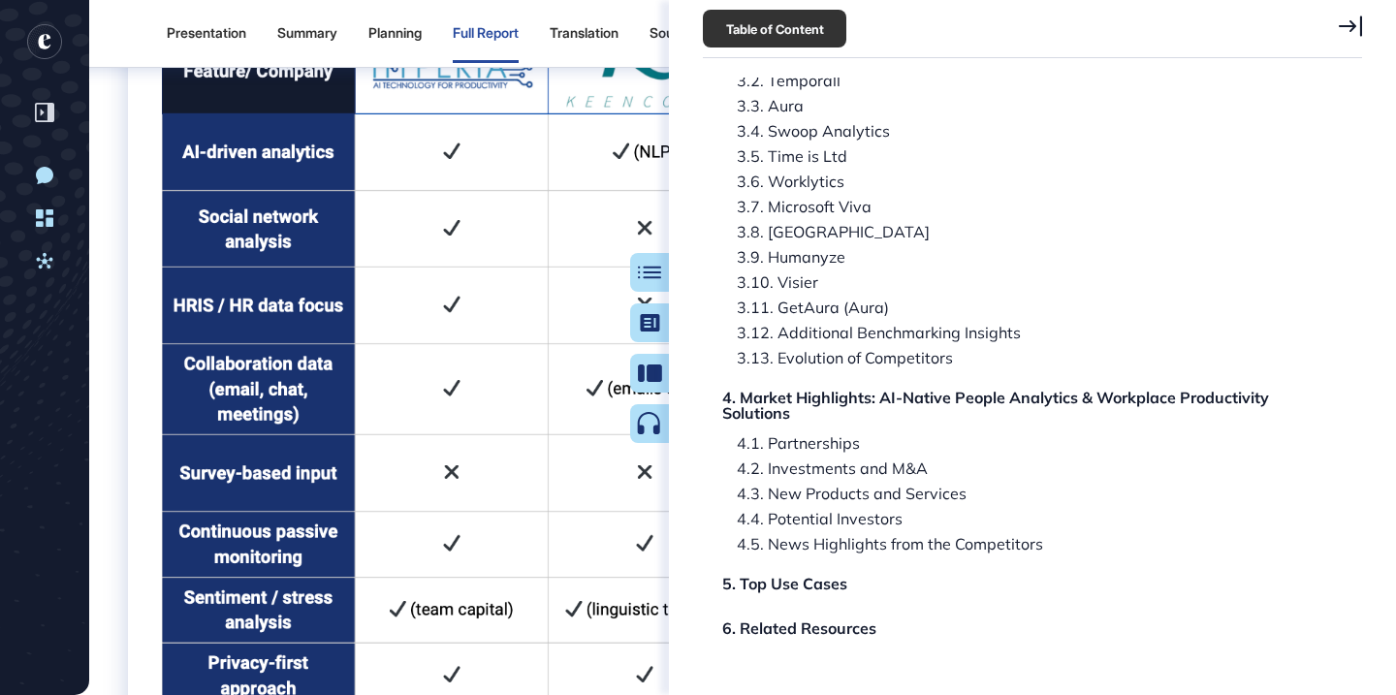
scroll to position [535, 0]
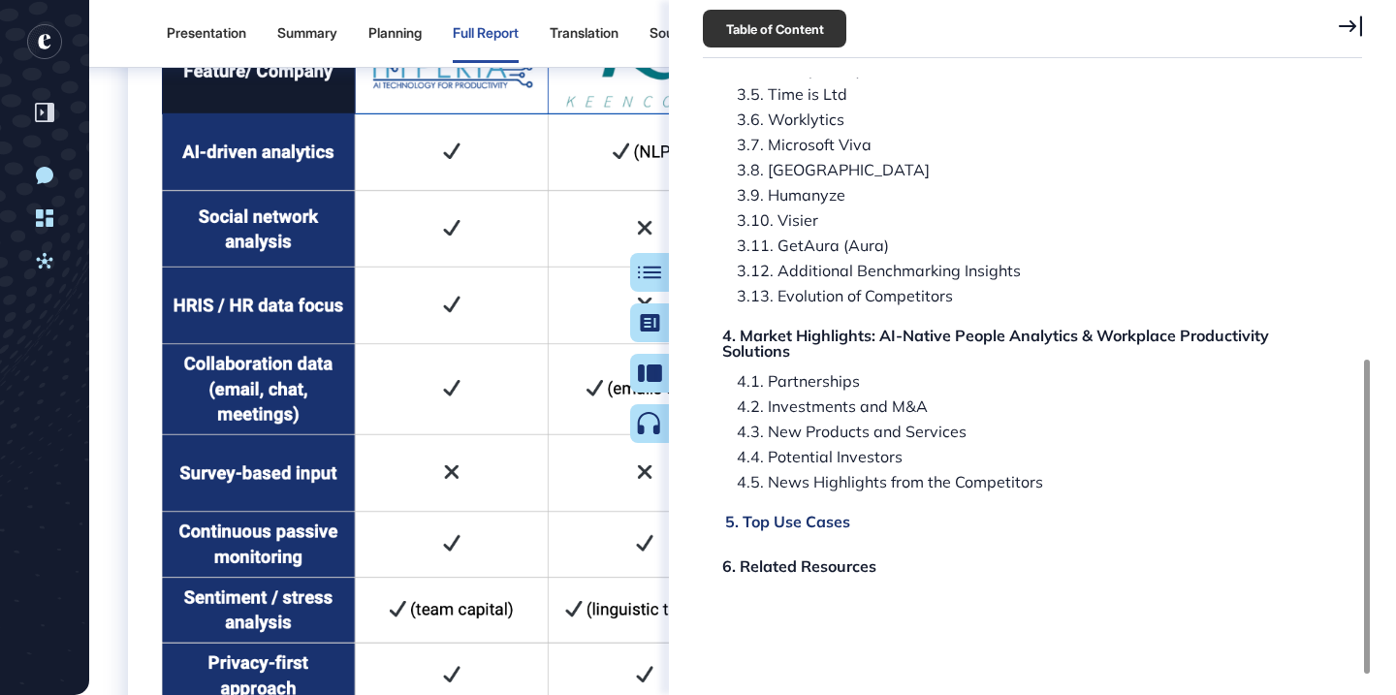
click at [807, 517] on div "5. Top Use Cases" at bounding box center [787, 522] width 125 height 16
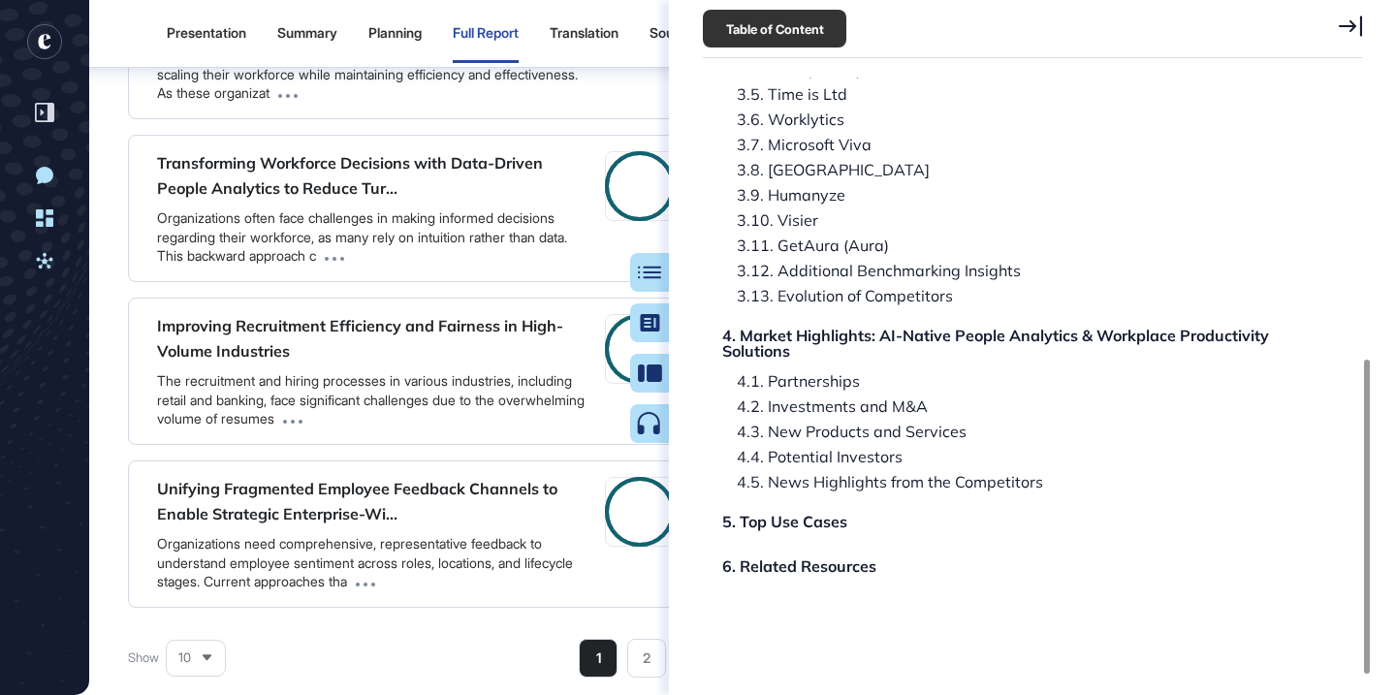
scroll to position [114566, 0]
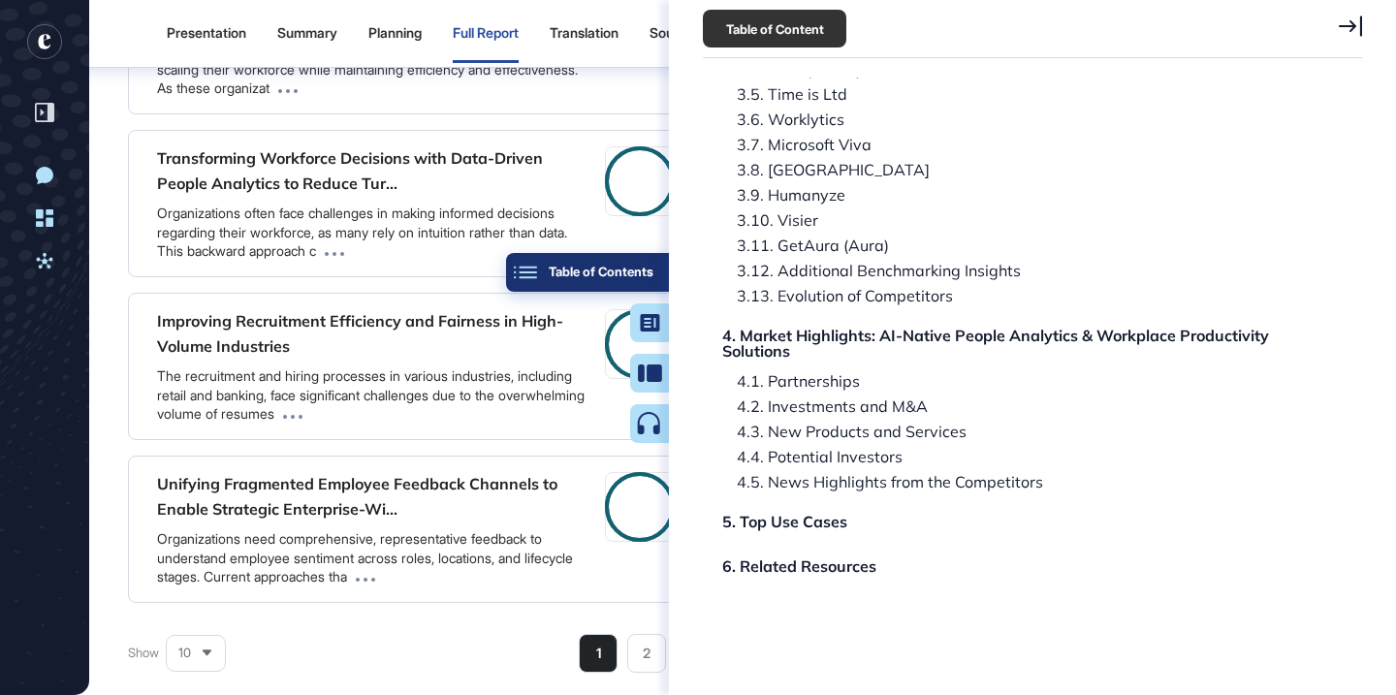
click at [644, 266] on div "Table of Contents" at bounding box center [587, 273] width 132 height 16
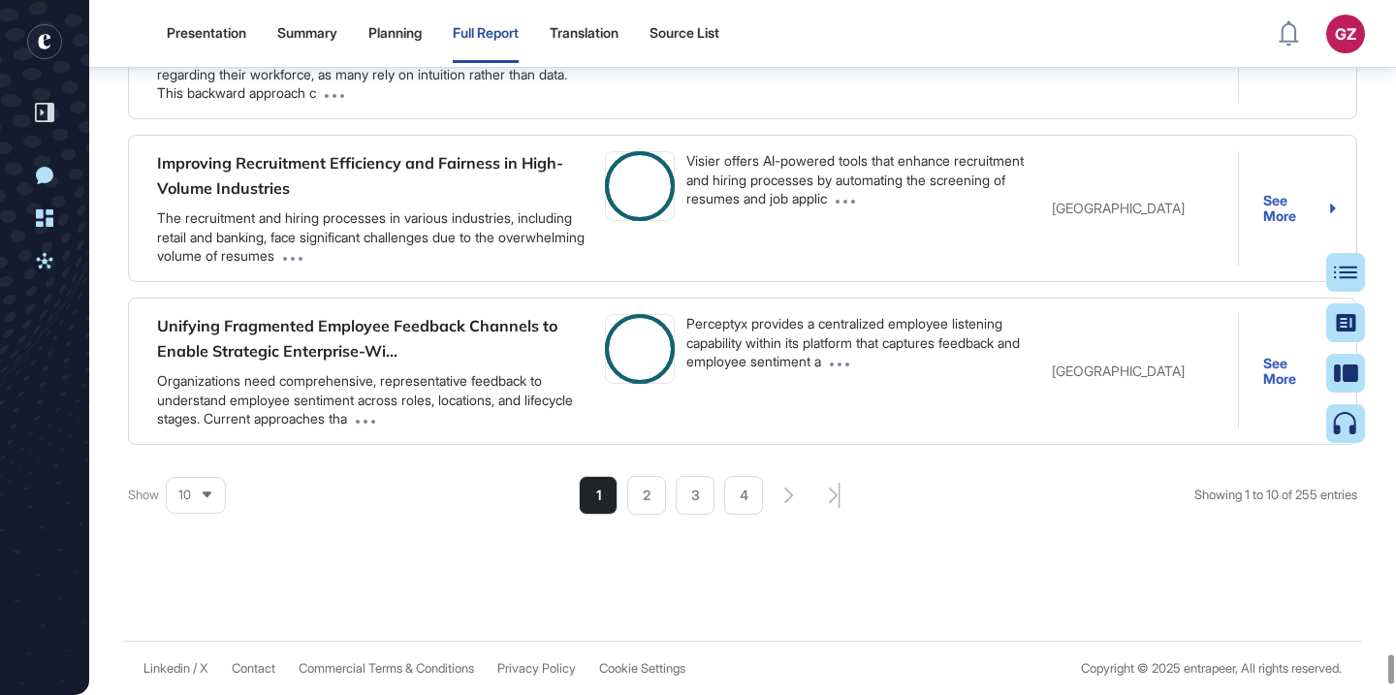
scroll to position [115610, 0]
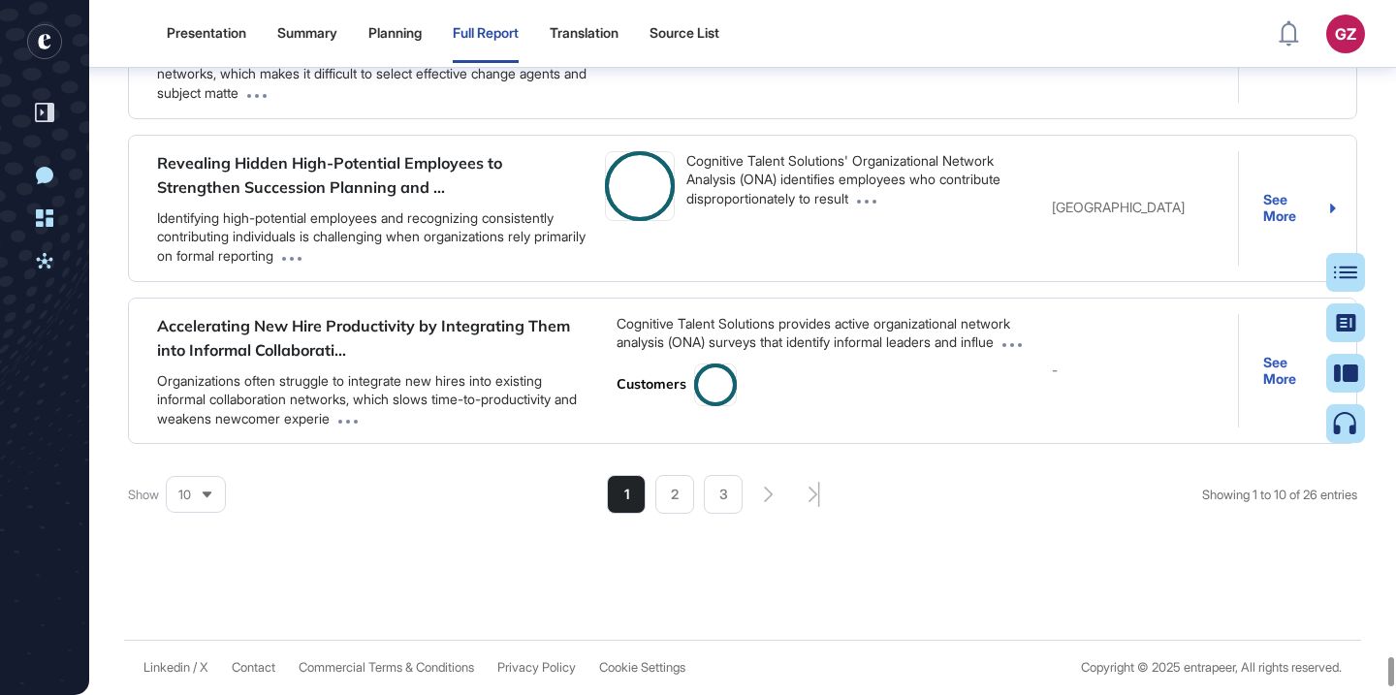
scroll to position [116288, 0]
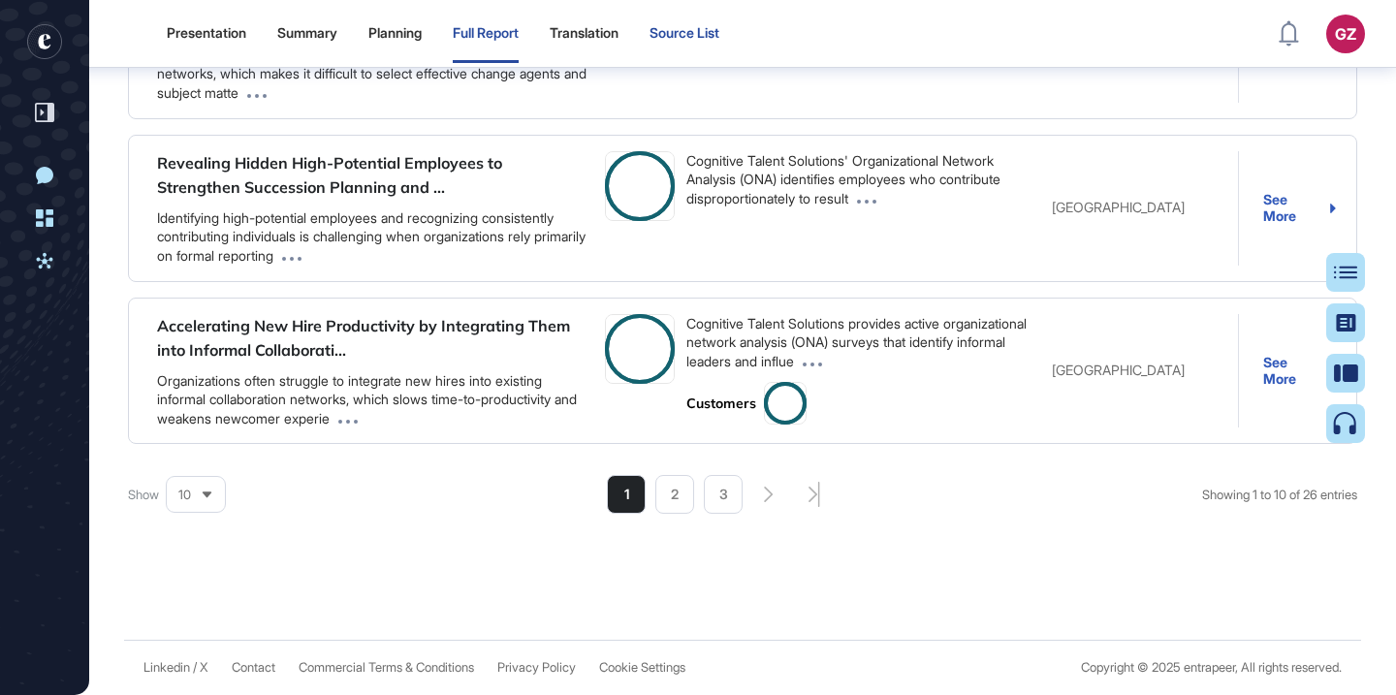
type input "*********"
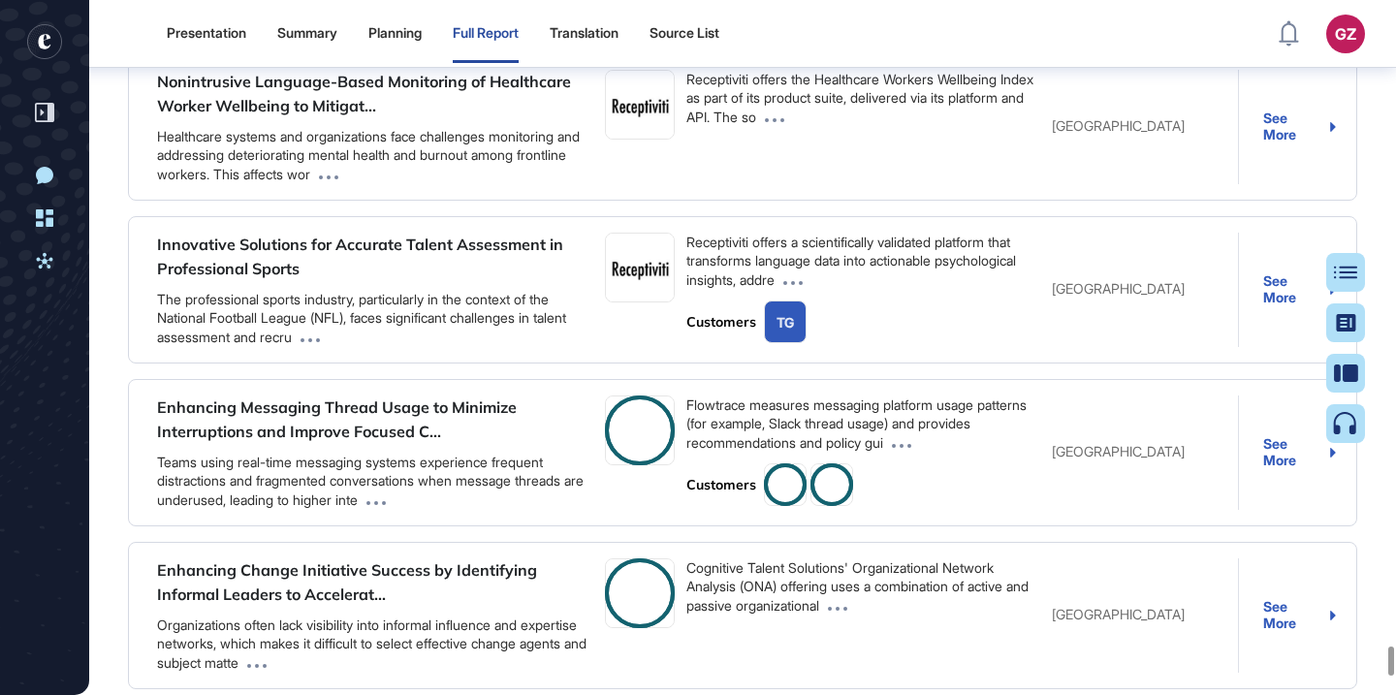
scroll to position [114080, 0]
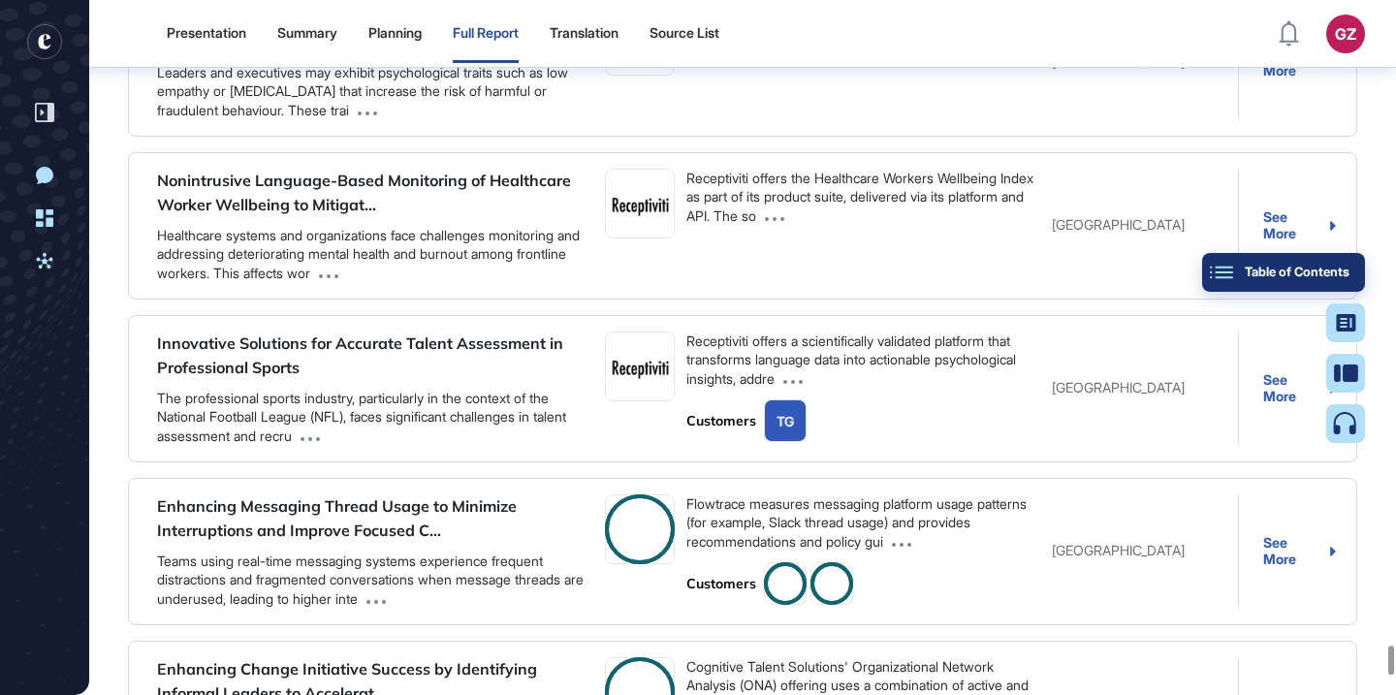
click at [1356, 275] on button "Table of Contents" at bounding box center [1283, 272] width 163 height 39
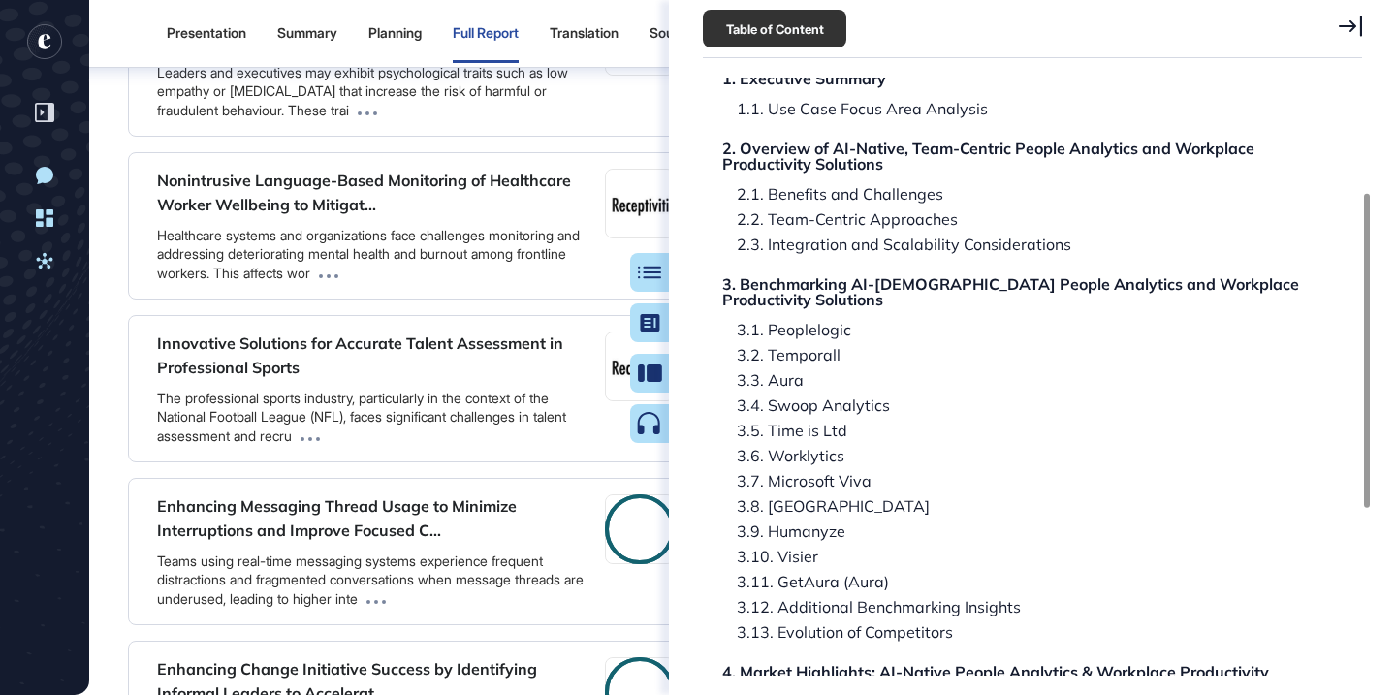
scroll to position [237, 0]
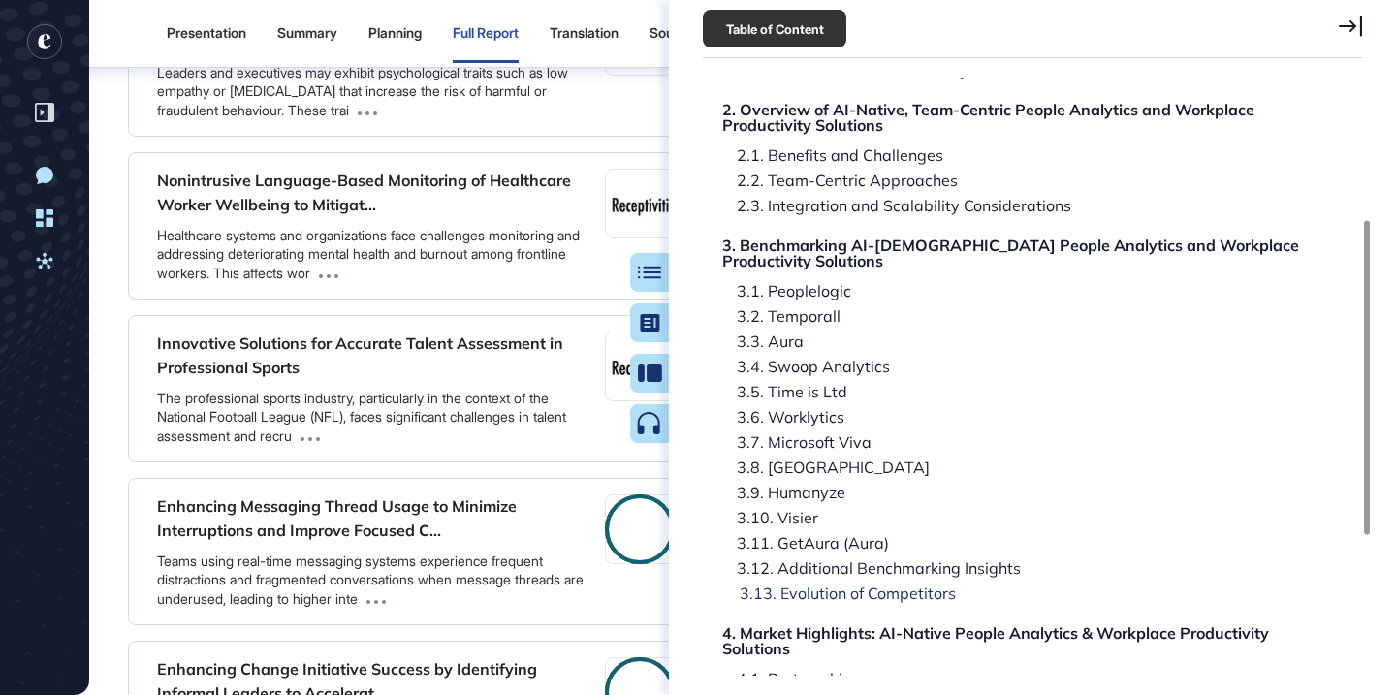
click at [820, 585] on div "3.13. Evolution of Competitors" at bounding box center [840, 593] width 231 height 16
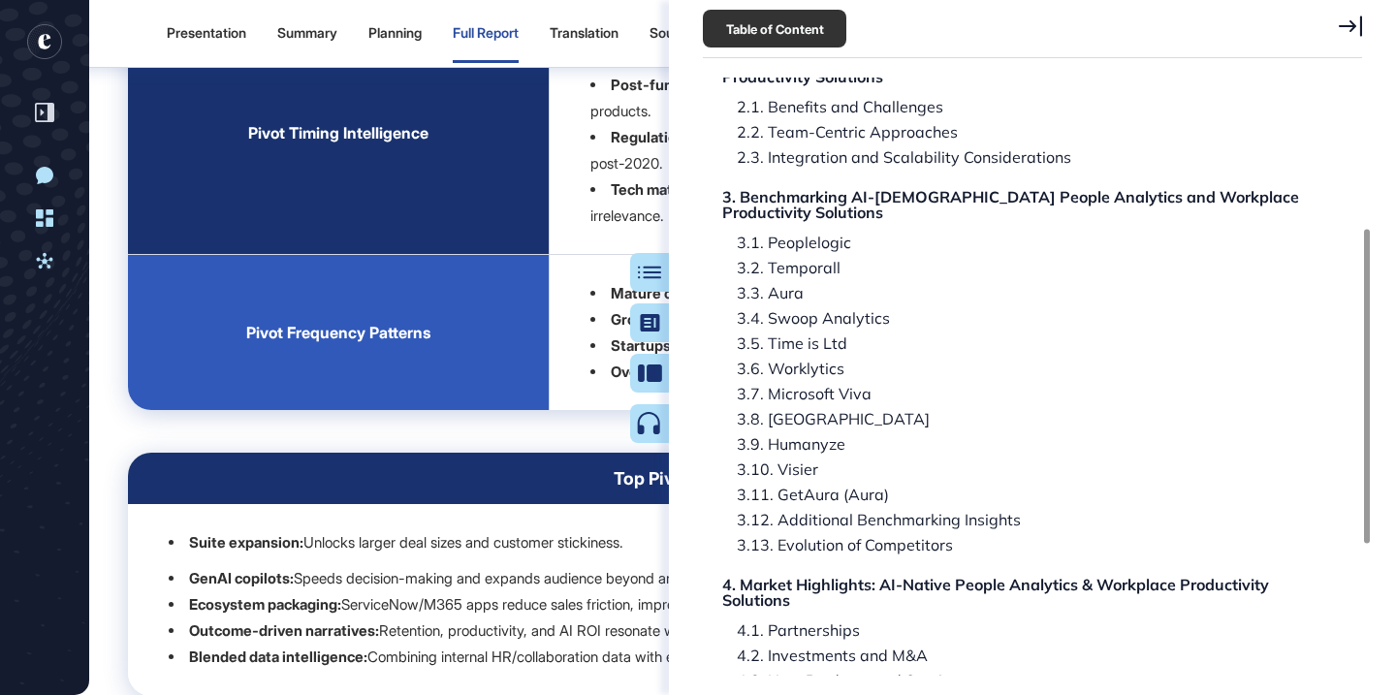
scroll to position [74715, 0]
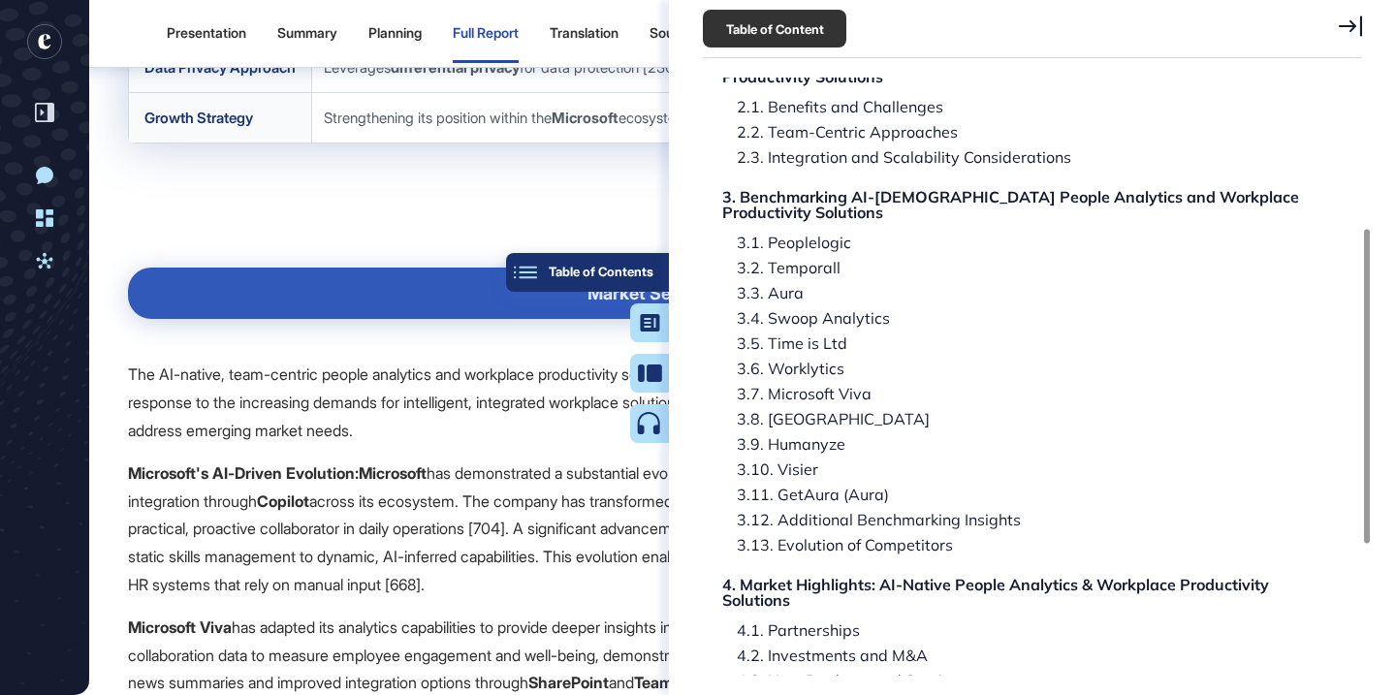
click at [635, 277] on div "Table of Contents" at bounding box center [587, 273] width 132 height 16
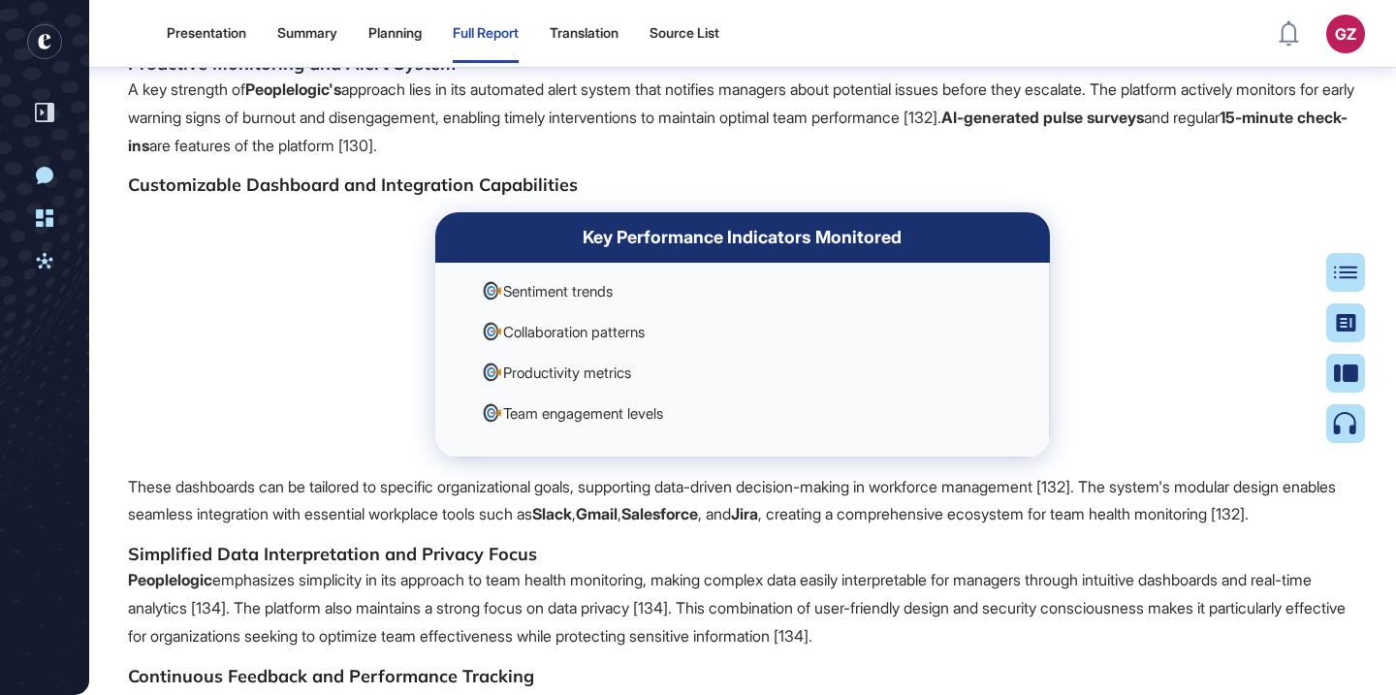
scroll to position [30049, 0]
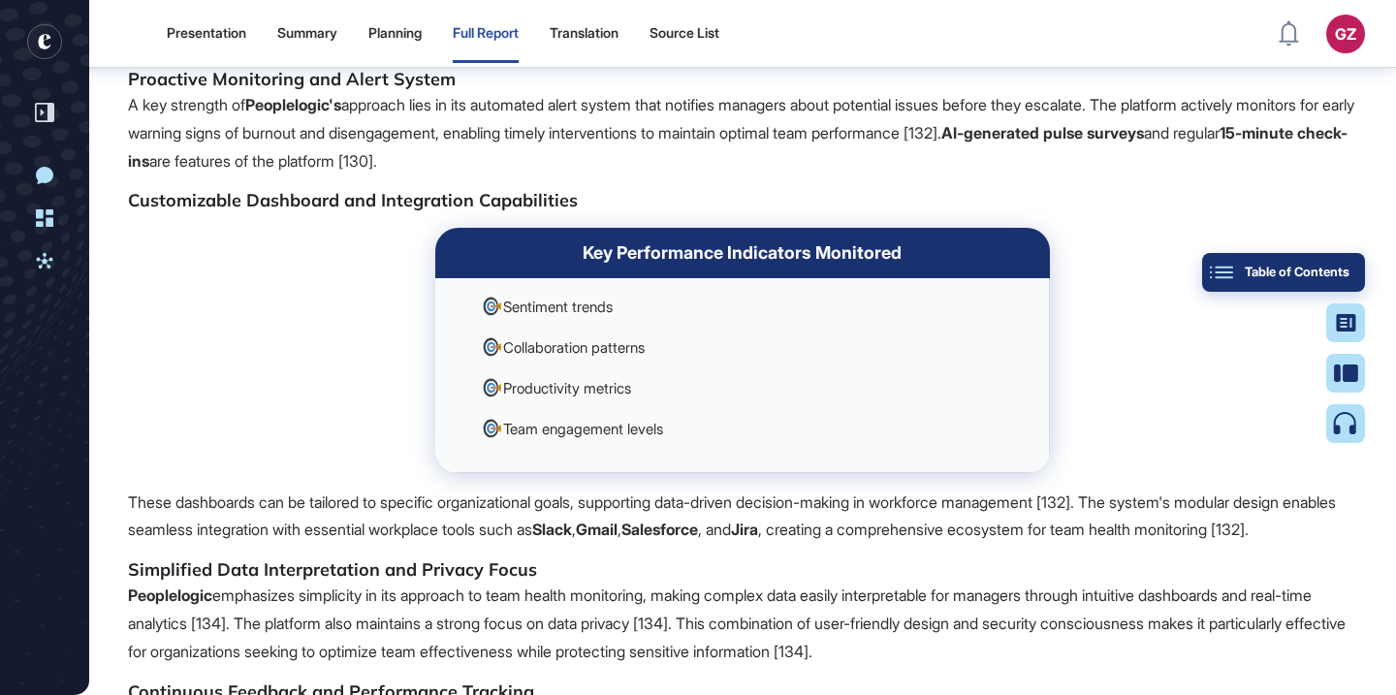
click at [1348, 271] on div "Table of Contents" at bounding box center [1283, 273] width 132 height 16
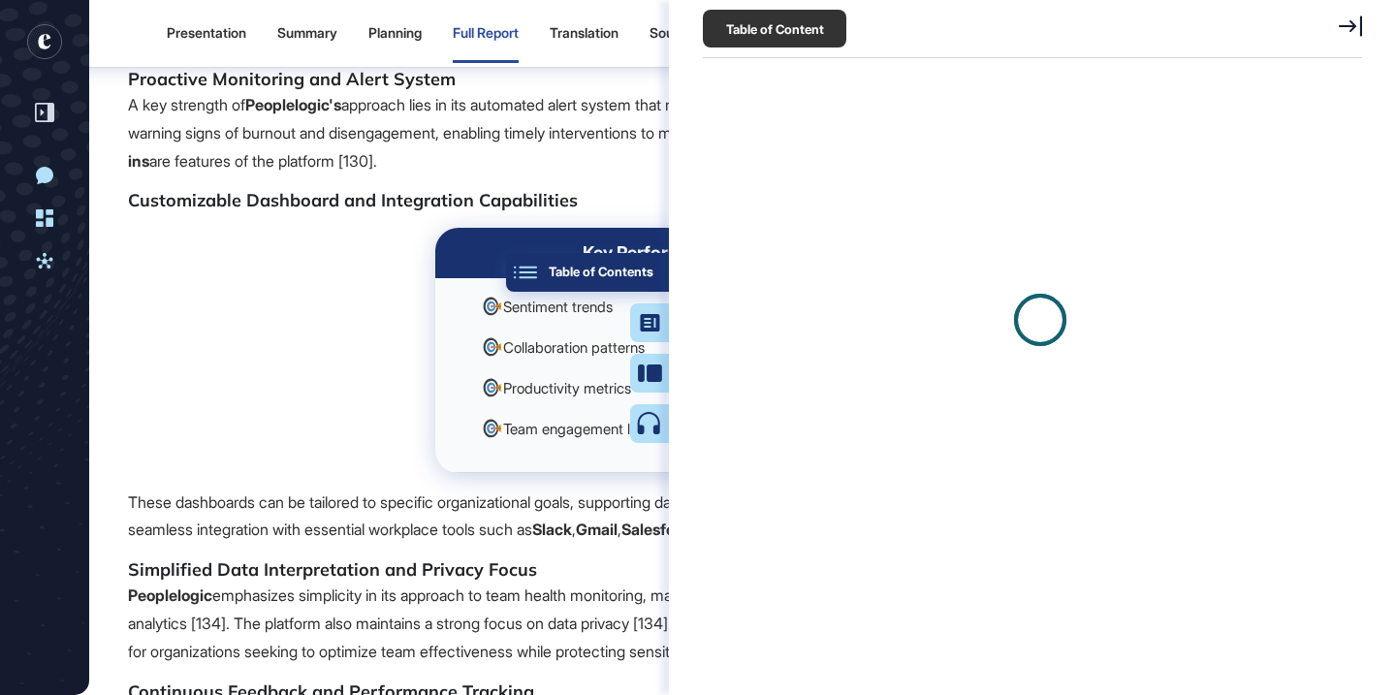
scroll to position [9, 1]
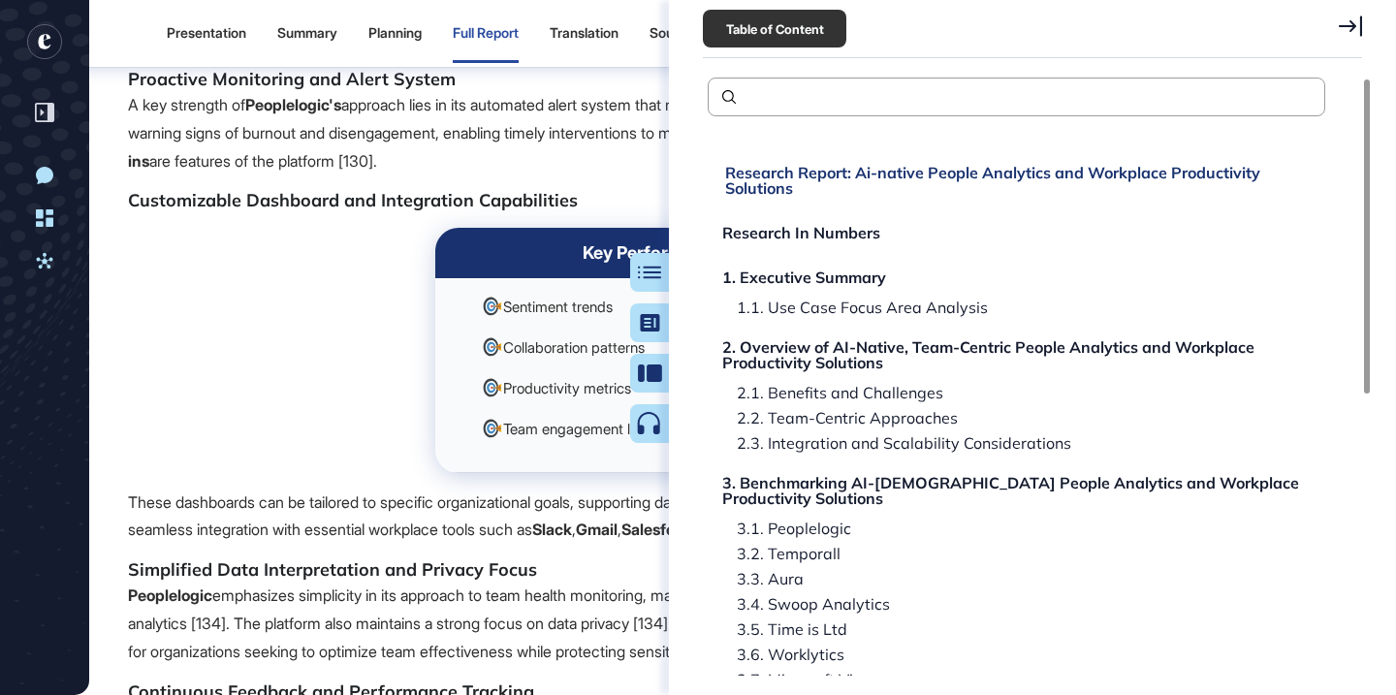
click at [1143, 170] on div "Research Report: Ai-native People Analytics and Workplace Productivity Solutions" at bounding box center [1019, 180] width 588 height 31
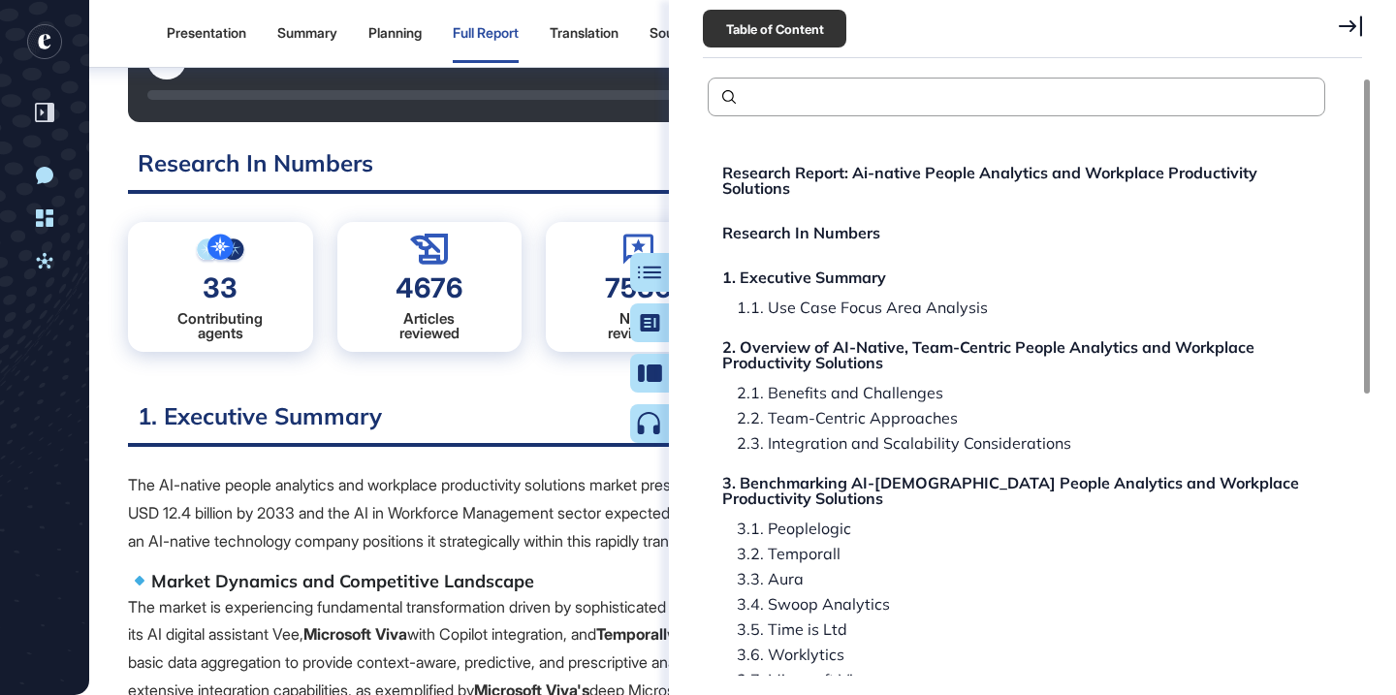
scroll to position [0, 0]
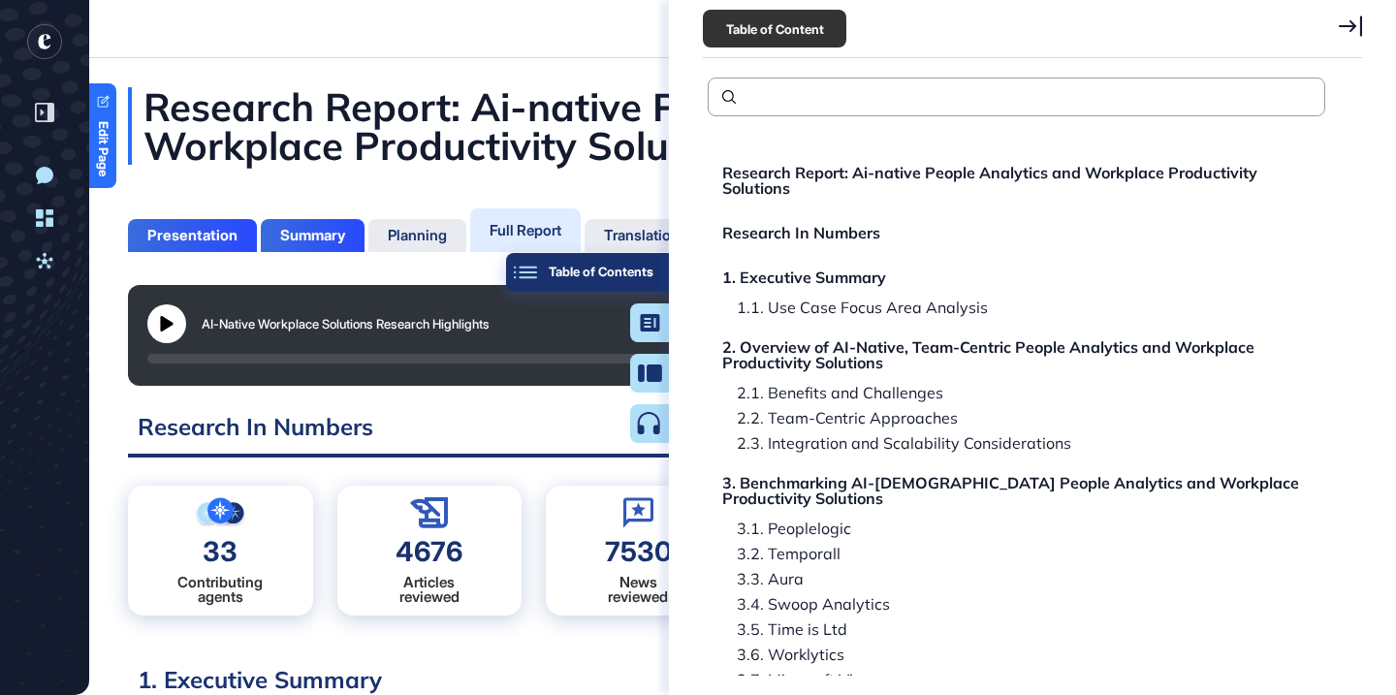
click at [645, 267] on div "Table of Contents" at bounding box center [587, 273] width 132 height 16
